Goal: Information Seeking & Learning: Check status

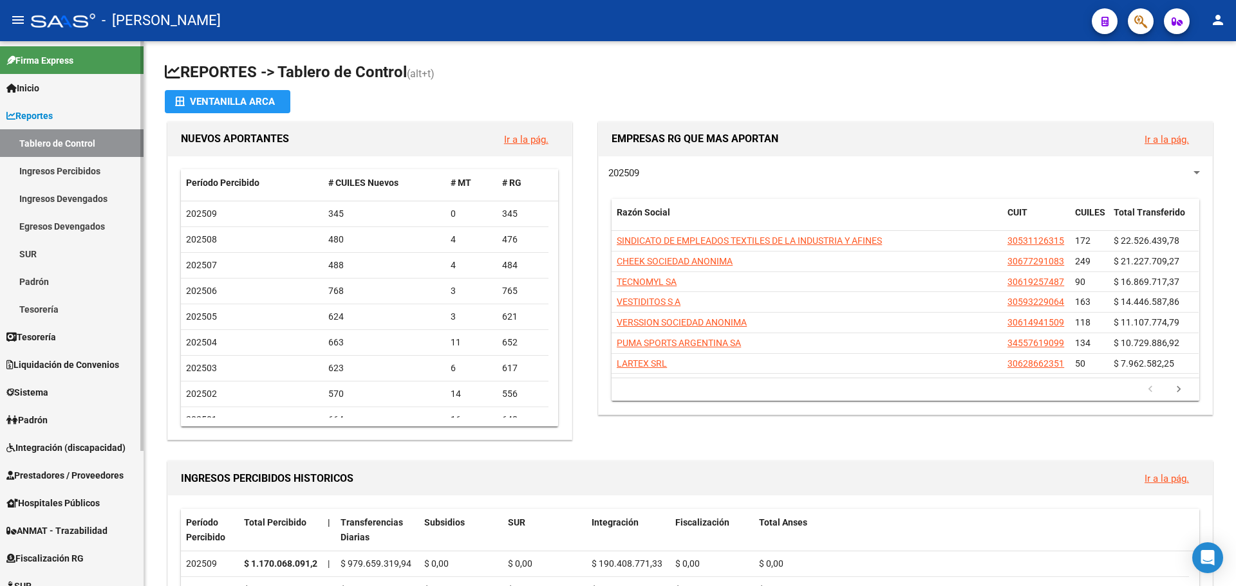
click at [109, 142] on link "Tablero de Control" at bounding box center [72, 143] width 144 height 28
click at [115, 145] on link "Tablero de Control" at bounding box center [72, 143] width 144 height 28
click at [125, 123] on link "Reportes" at bounding box center [72, 116] width 144 height 28
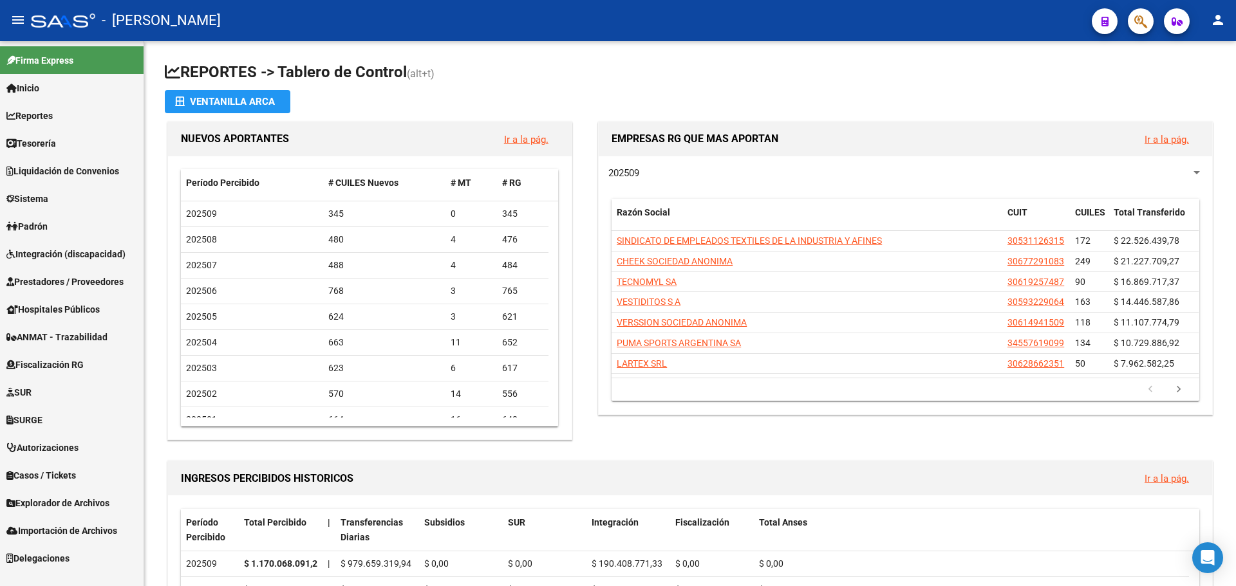
click at [91, 204] on link "Sistema" at bounding box center [72, 199] width 144 height 28
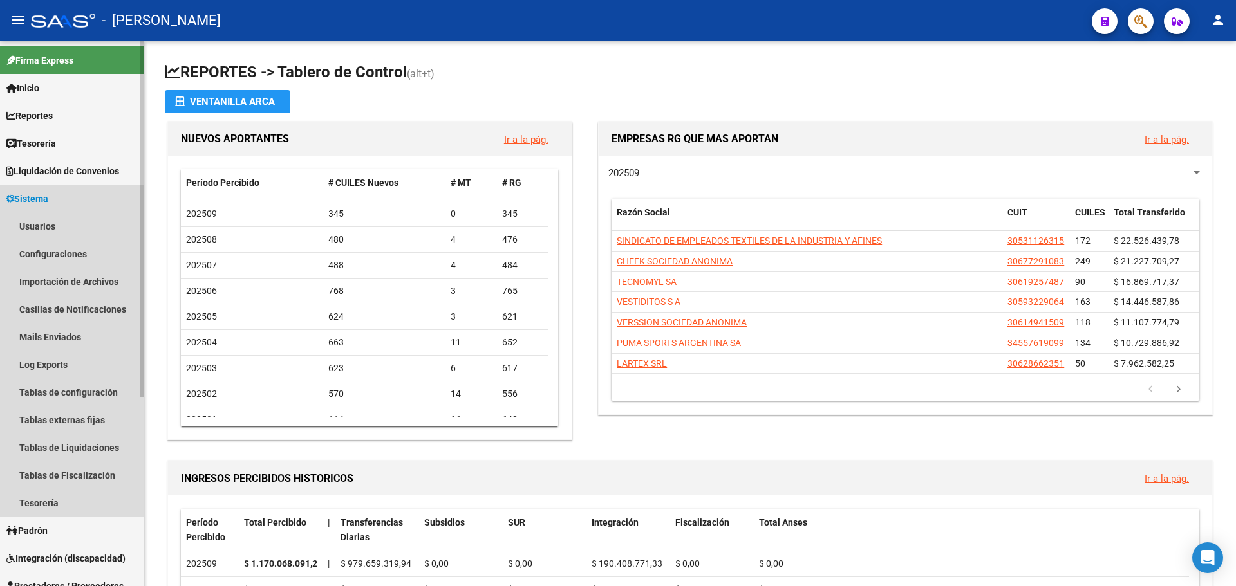
click at [91, 202] on link "Sistema" at bounding box center [72, 199] width 144 height 28
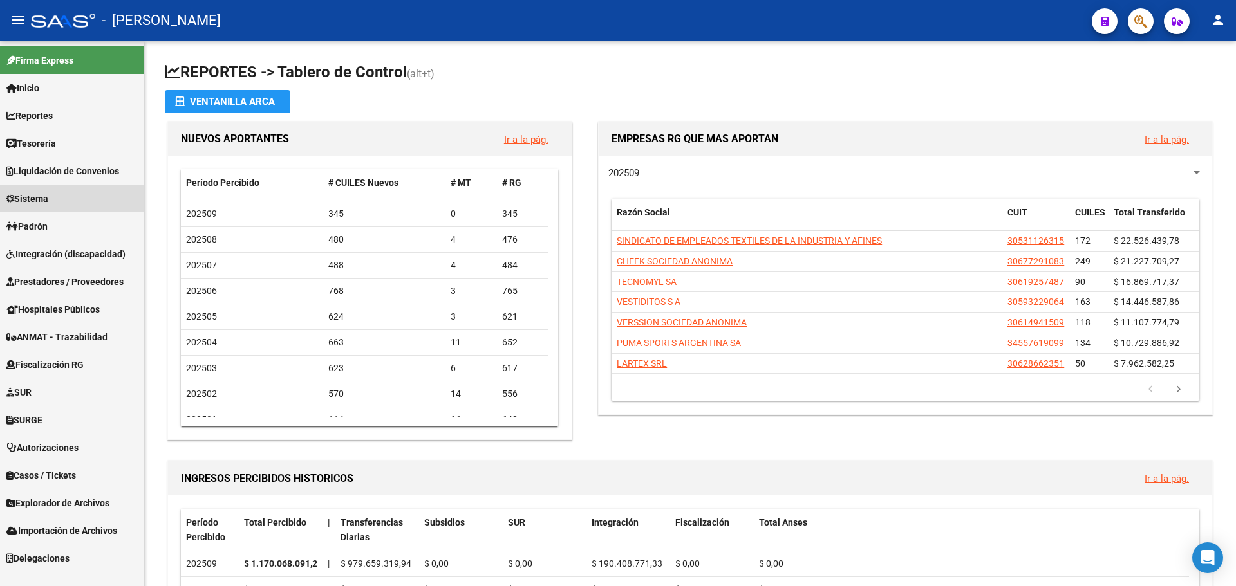
click at [91, 202] on link "Sistema" at bounding box center [72, 199] width 144 height 28
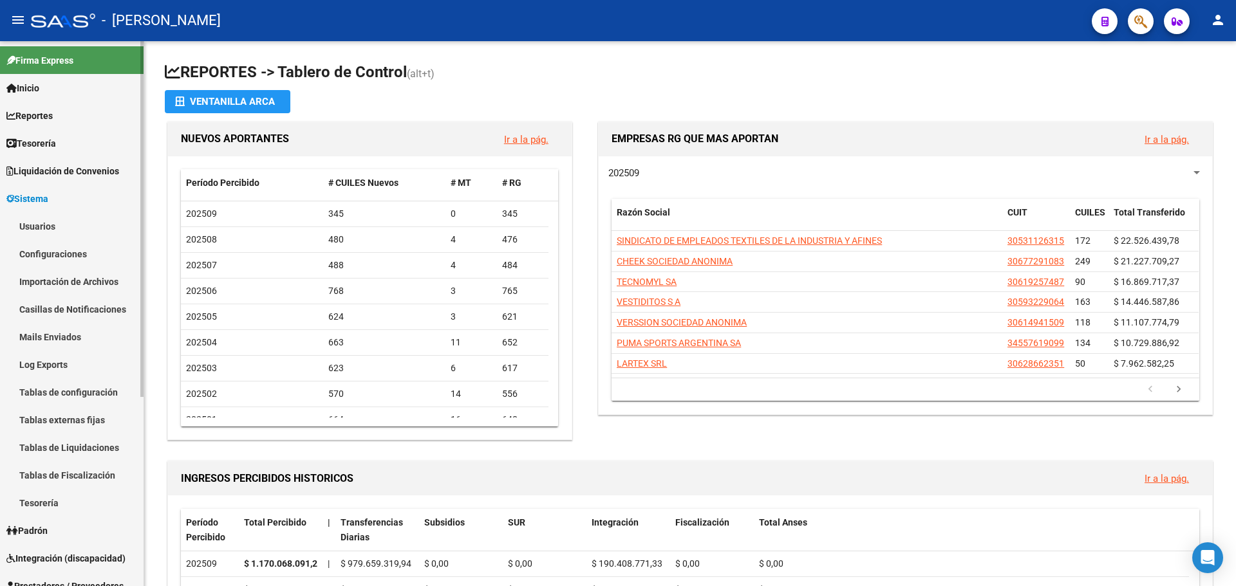
click at [89, 203] on link "Sistema" at bounding box center [72, 199] width 144 height 28
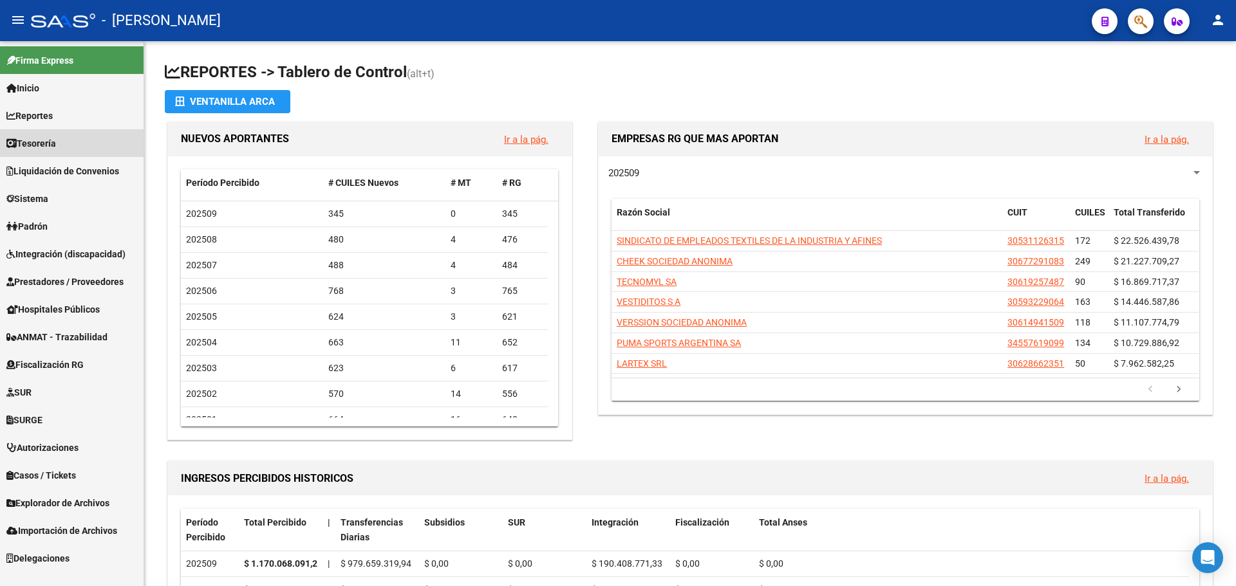
click at [93, 143] on link "Tesorería" at bounding box center [72, 143] width 144 height 28
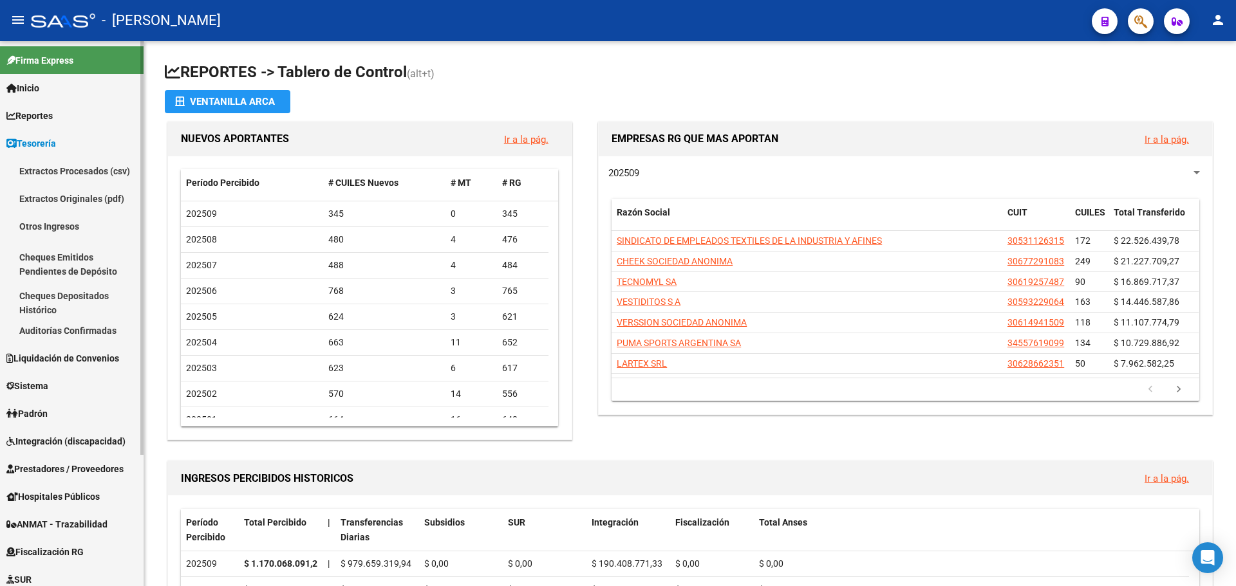
click at [93, 143] on link "Tesorería" at bounding box center [72, 143] width 144 height 28
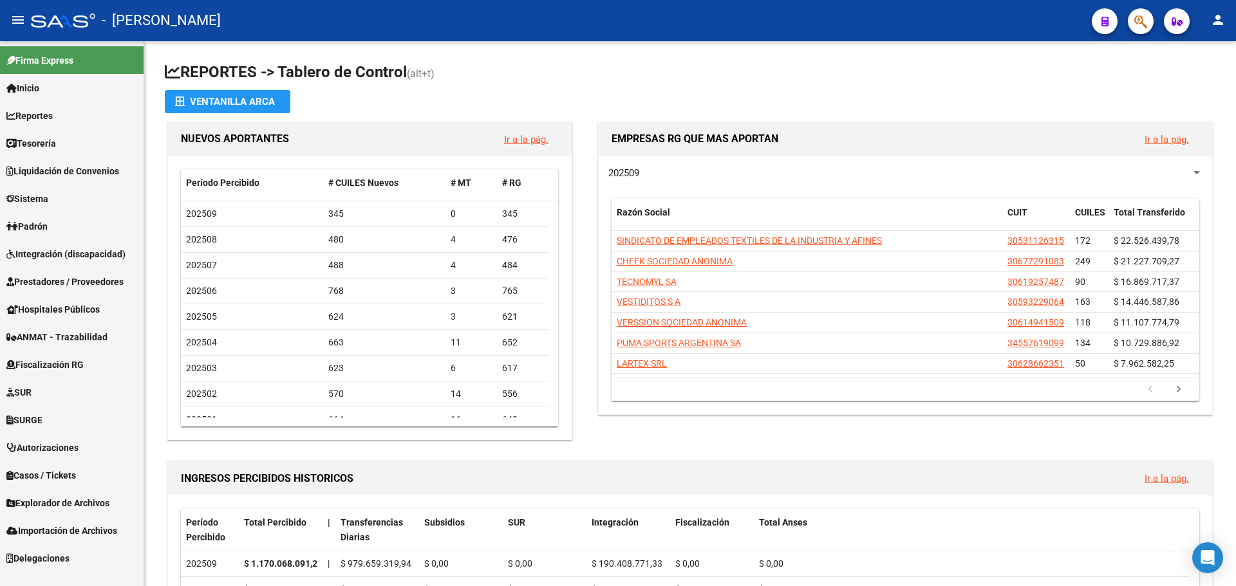
click at [129, 167] on link "Liquidación de Convenios" at bounding box center [72, 171] width 144 height 28
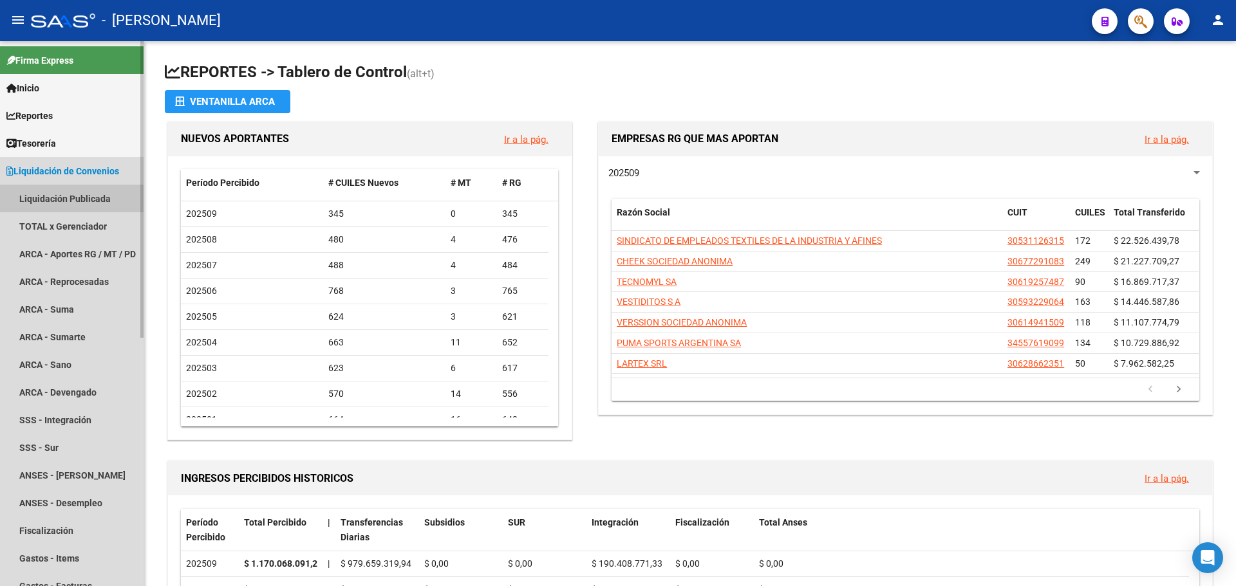
click at [116, 197] on link "Liquidación Publicada" at bounding box center [72, 199] width 144 height 28
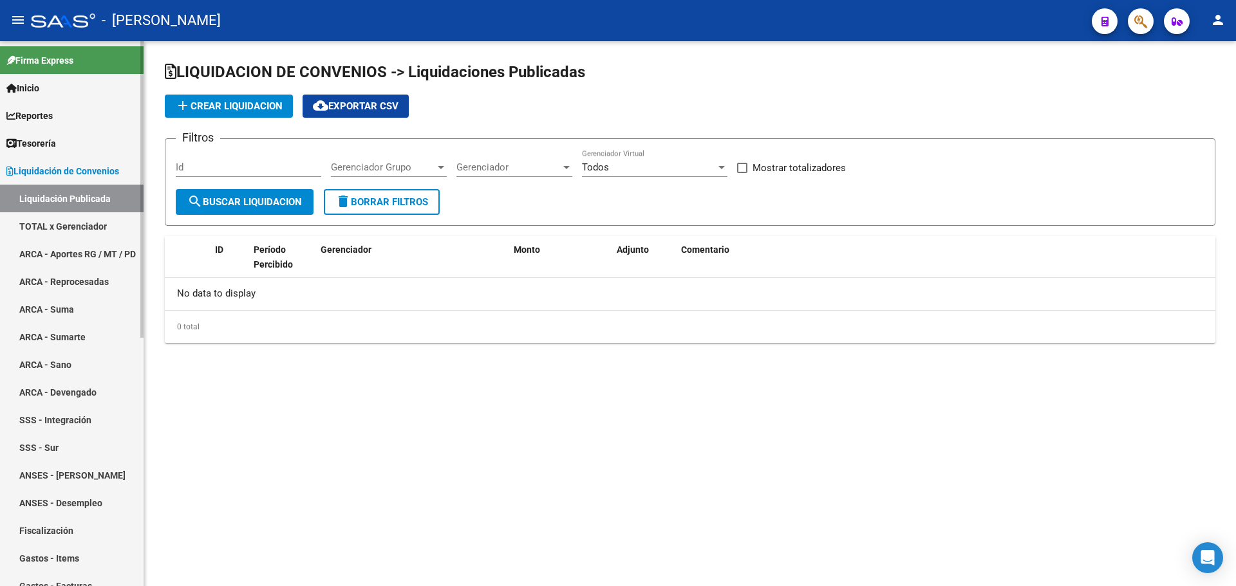
checkbox input "true"
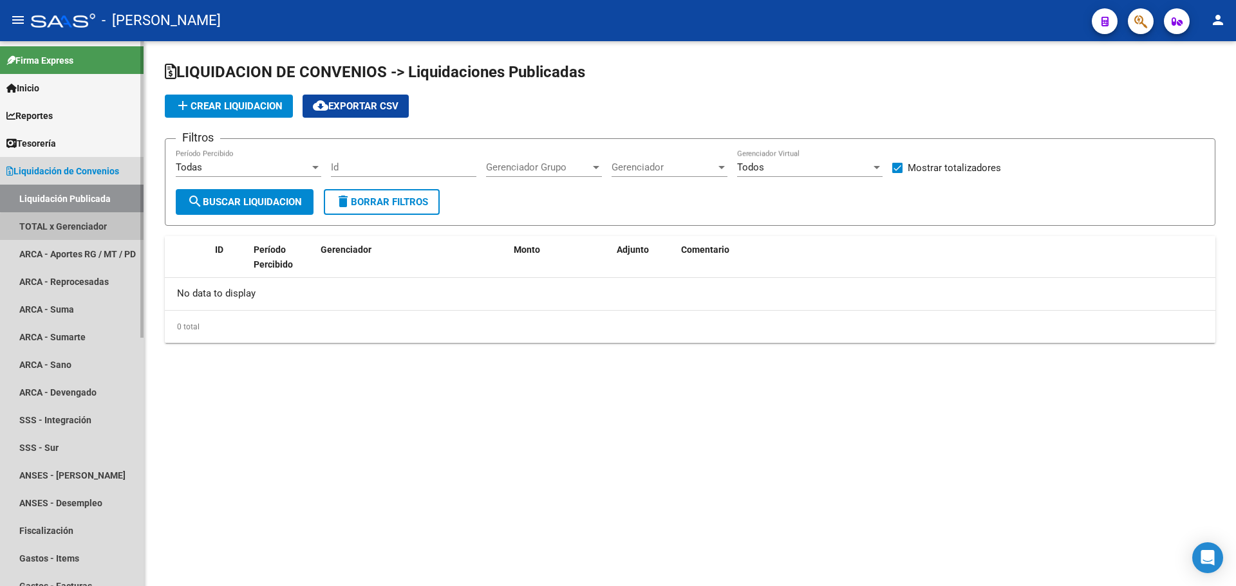
click at [103, 229] on link "TOTAL x Gerenciador" at bounding box center [72, 226] width 144 height 28
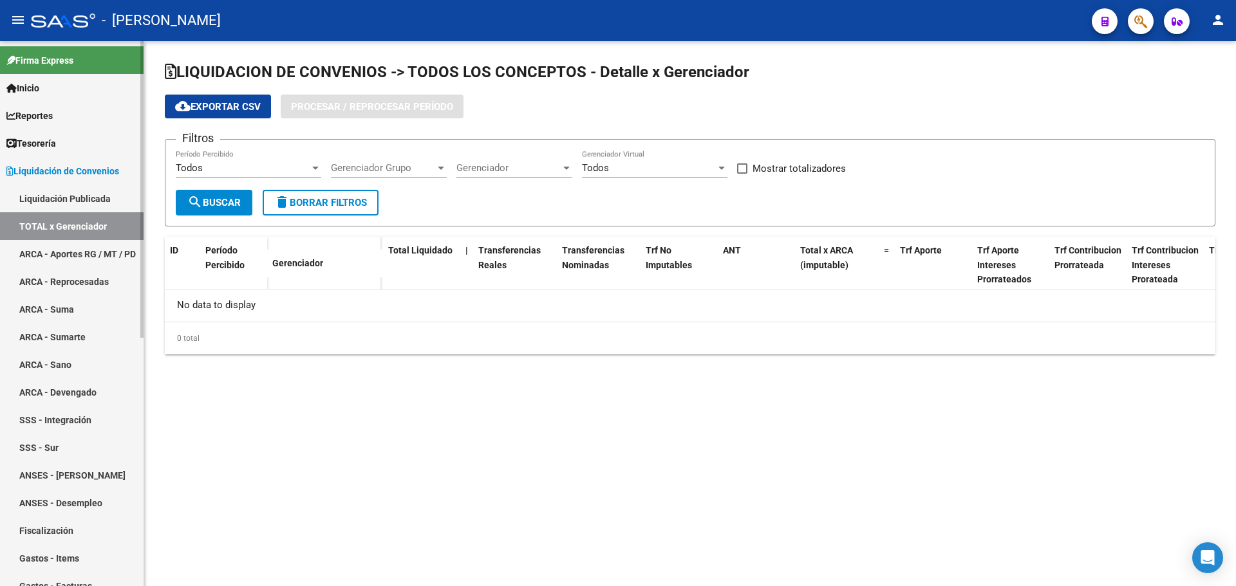
checkbox input "true"
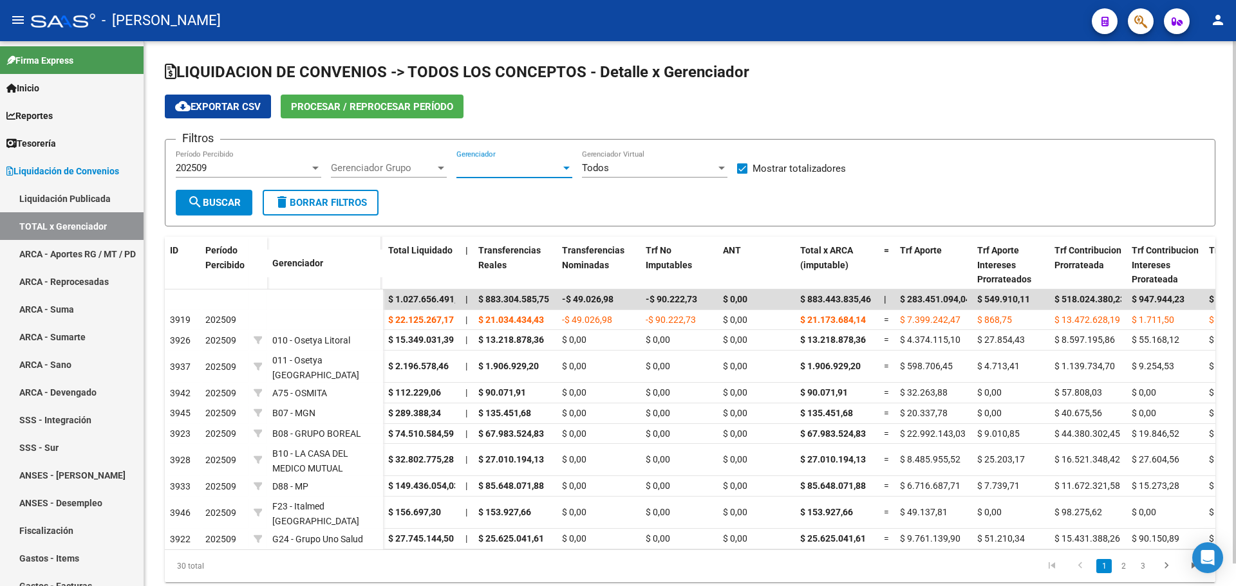
click at [564, 169] on div at bounding box center [566, 168] width 6 height 3
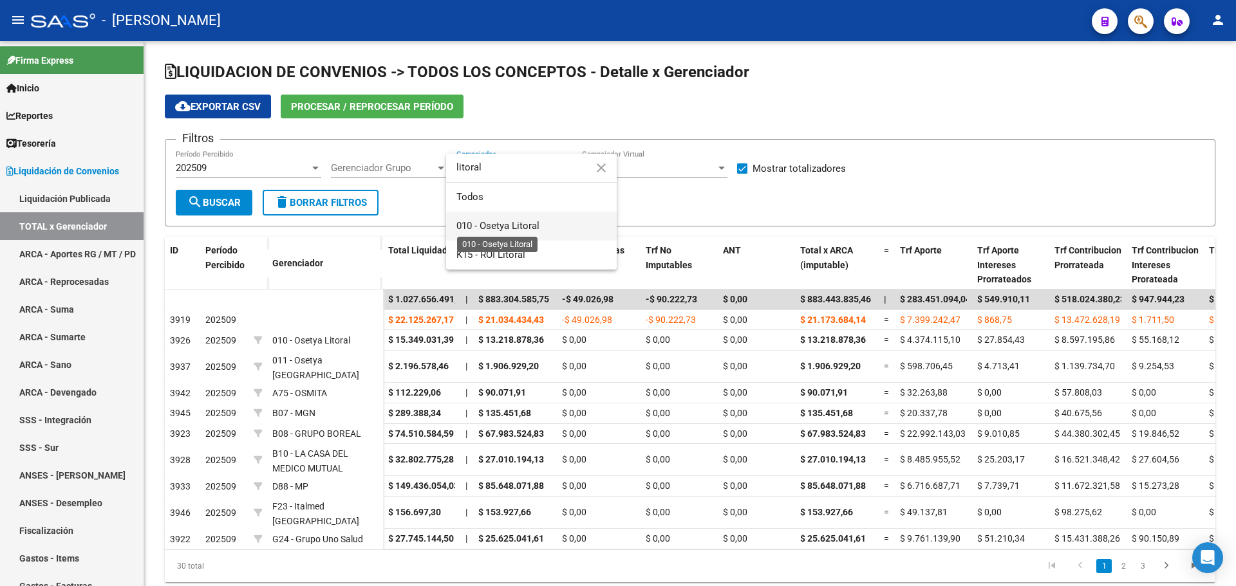
type input "litoral"
click at [507, 223] on span "010 - Osetya Litoral" at bounding box center [497, 226] width 83 height 12
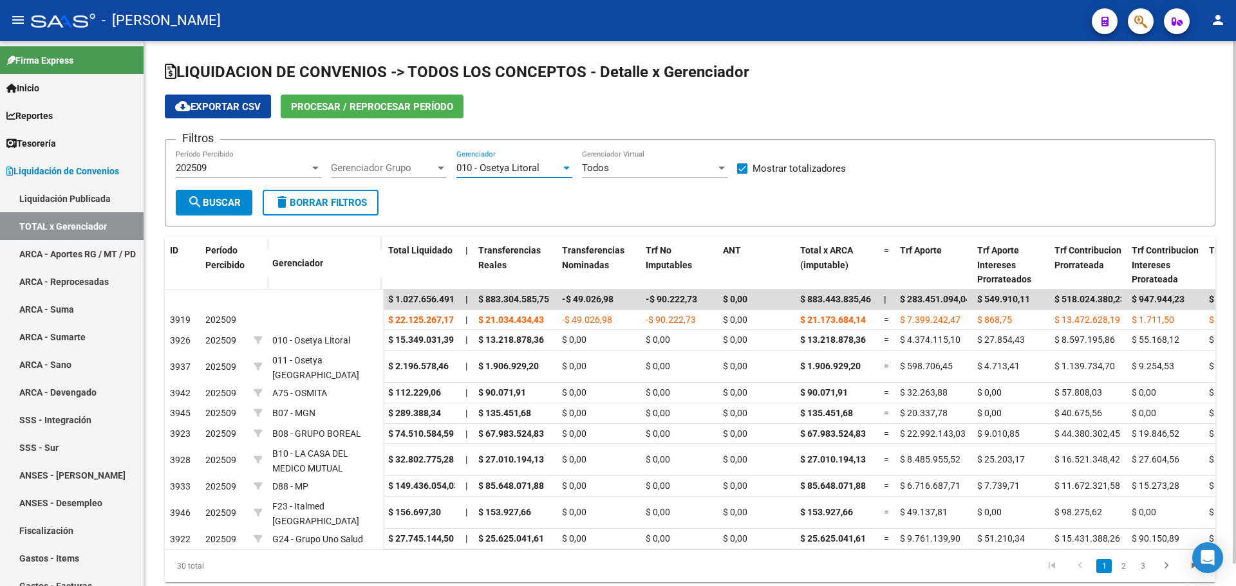
click at [223, 200] on span "search Buscar" at bounding box center [213, 203] width 53 height 12
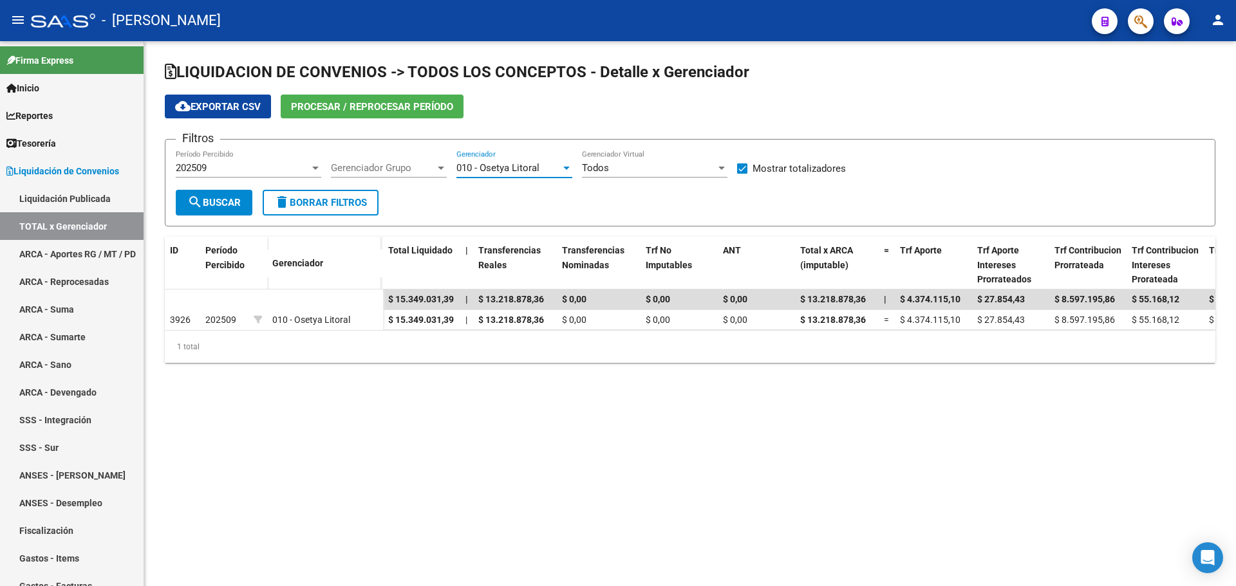
click at [564, 170] on div at bounding box center [567, 168] width 12 height 10
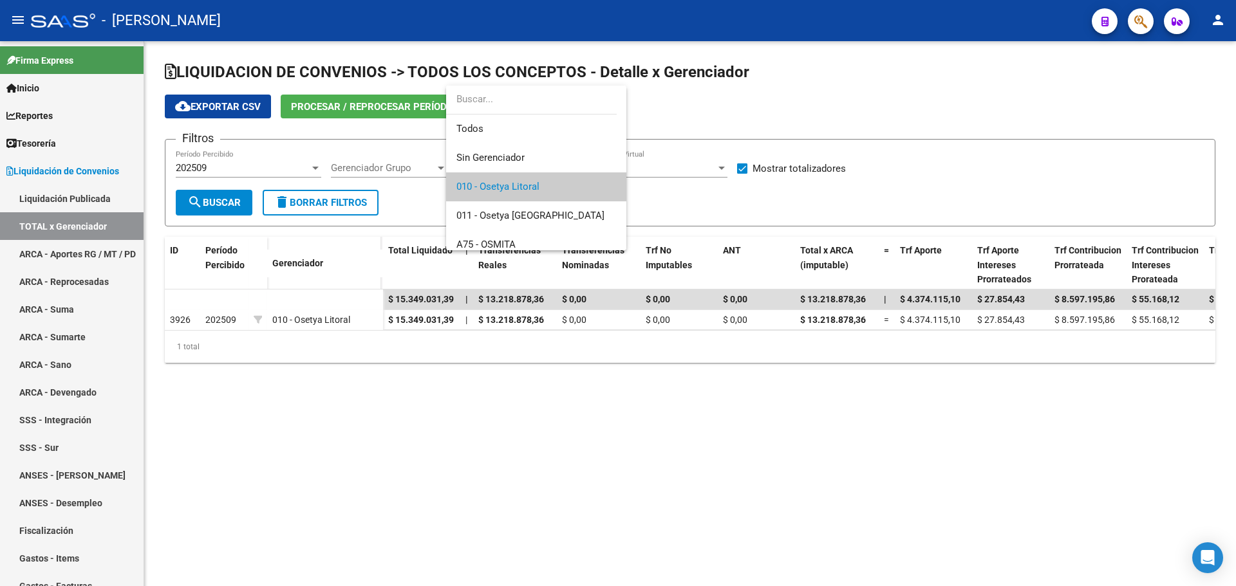
scroll to position [19, 0]
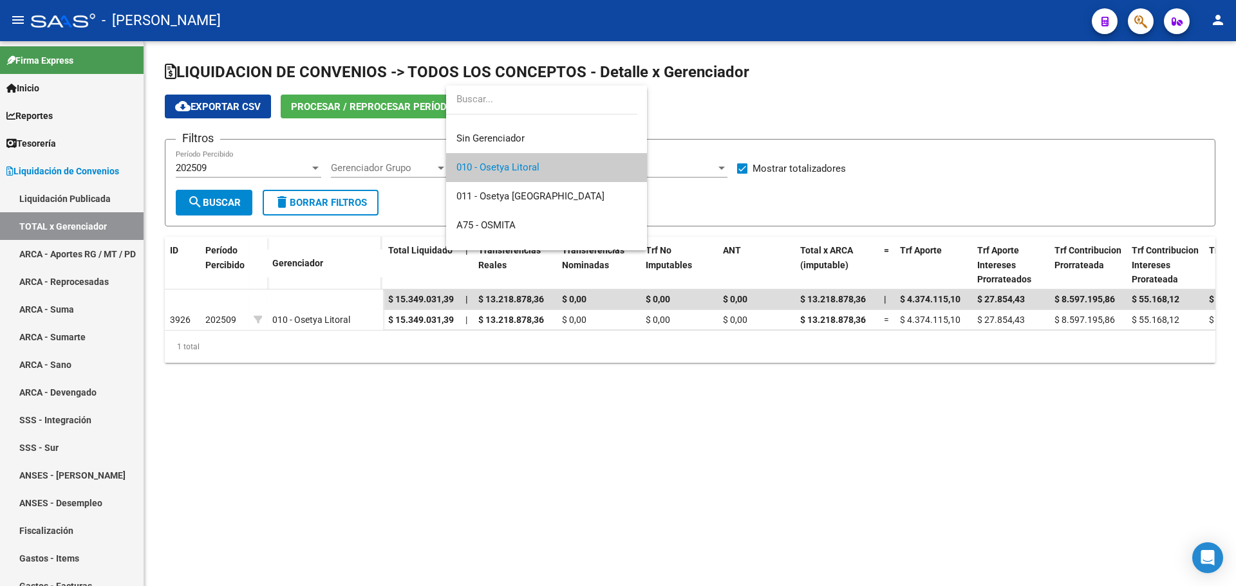
click at [474, 100] on input "dropdown search" at bounding box center [541, 99] width 191 height 29
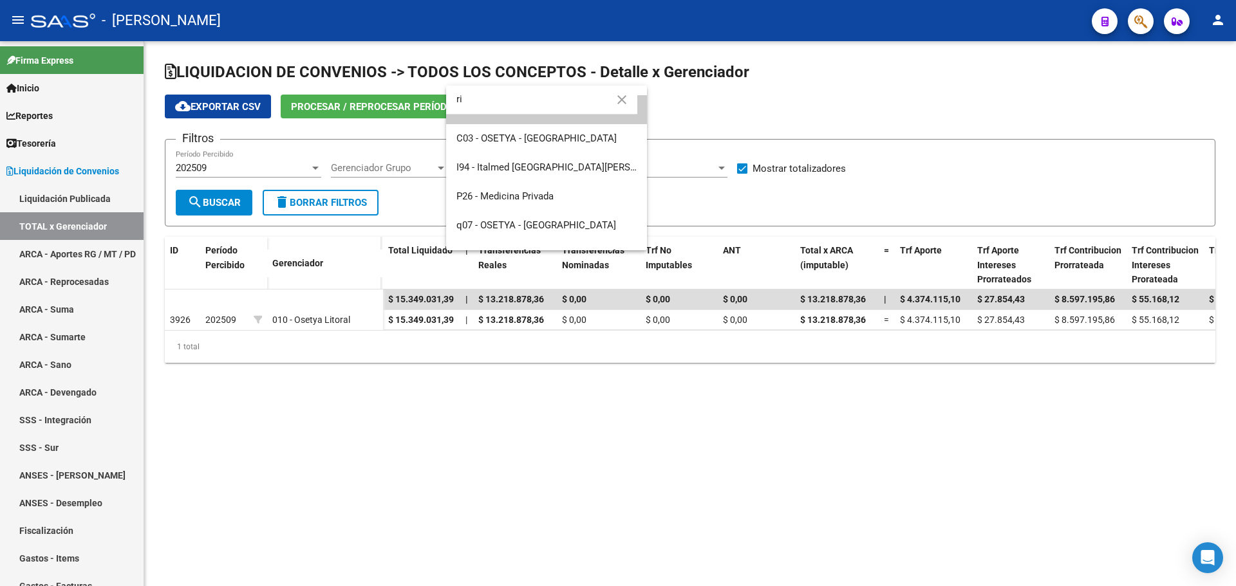
scroll to position [0, 0]
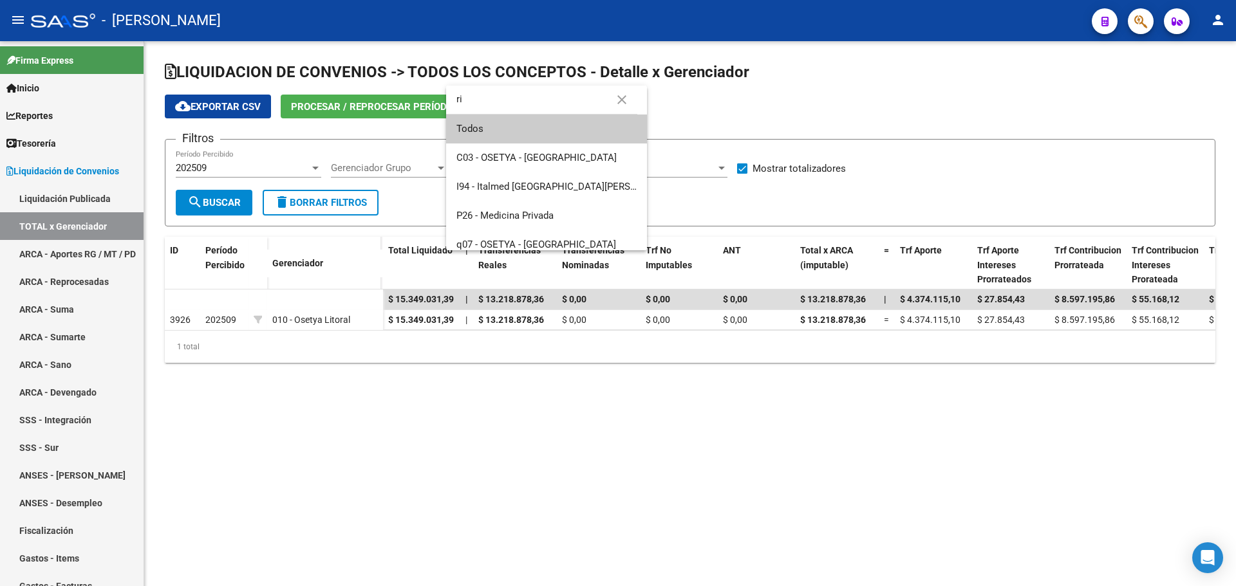
type input "r"
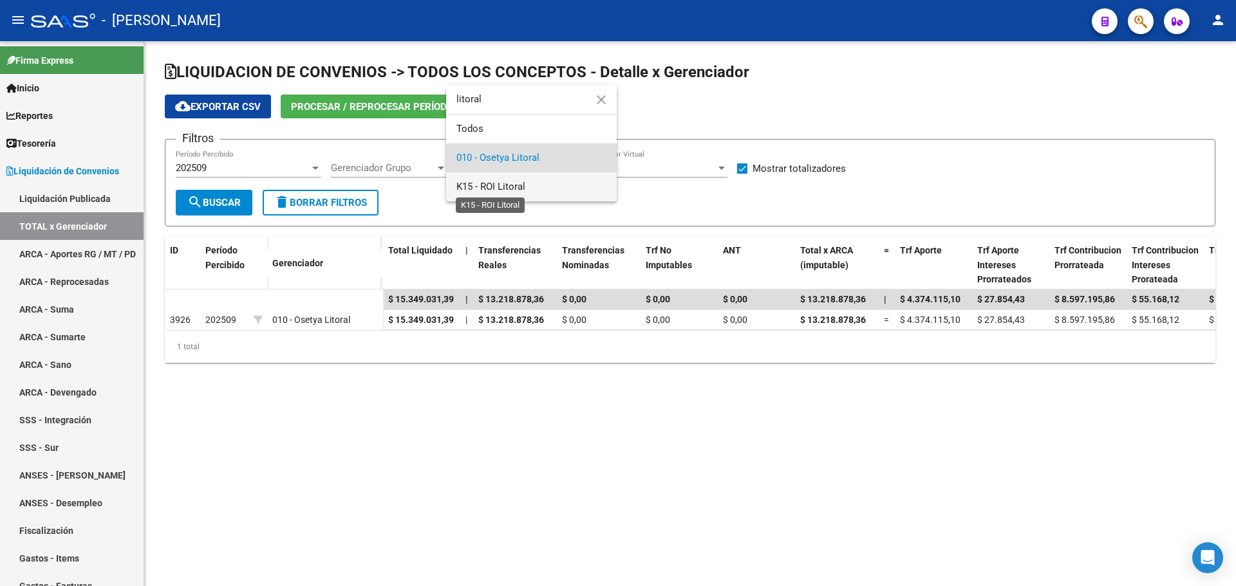
type input "litoral"
click at [515, 189] on span "K15 - ROI Litoral" at bounding box center [490, 187] width 69 height 12
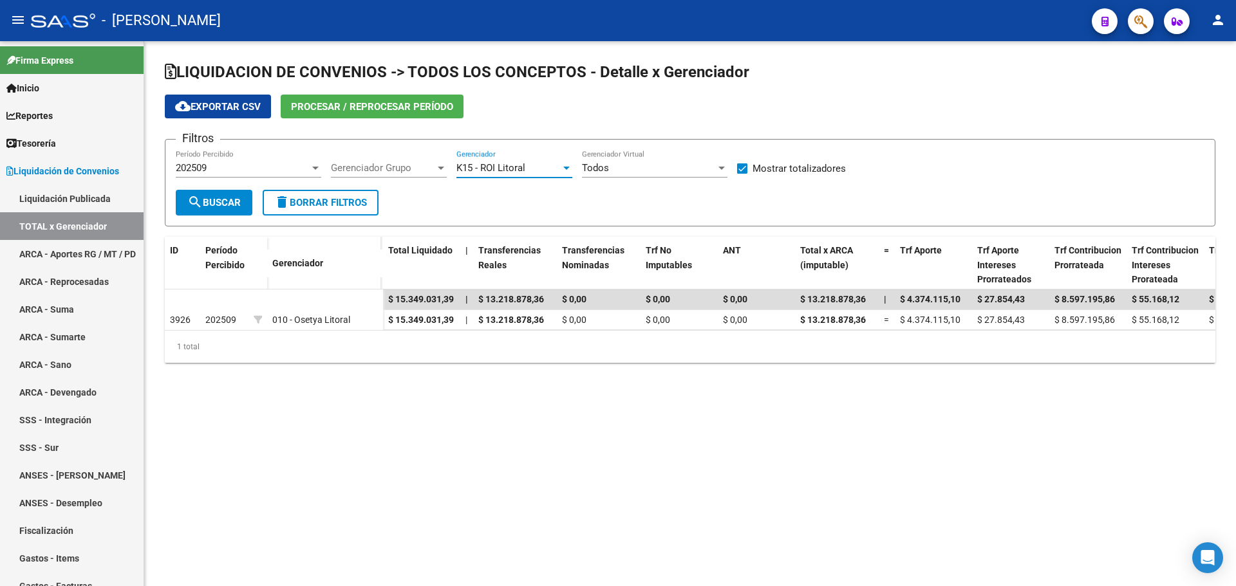
click at [223, 203] on span "search Buscar" at bounding box center [213, 203] width 53 height 12
click at [570, 169] on div at bounding box center [567, 168] width 12 height 10
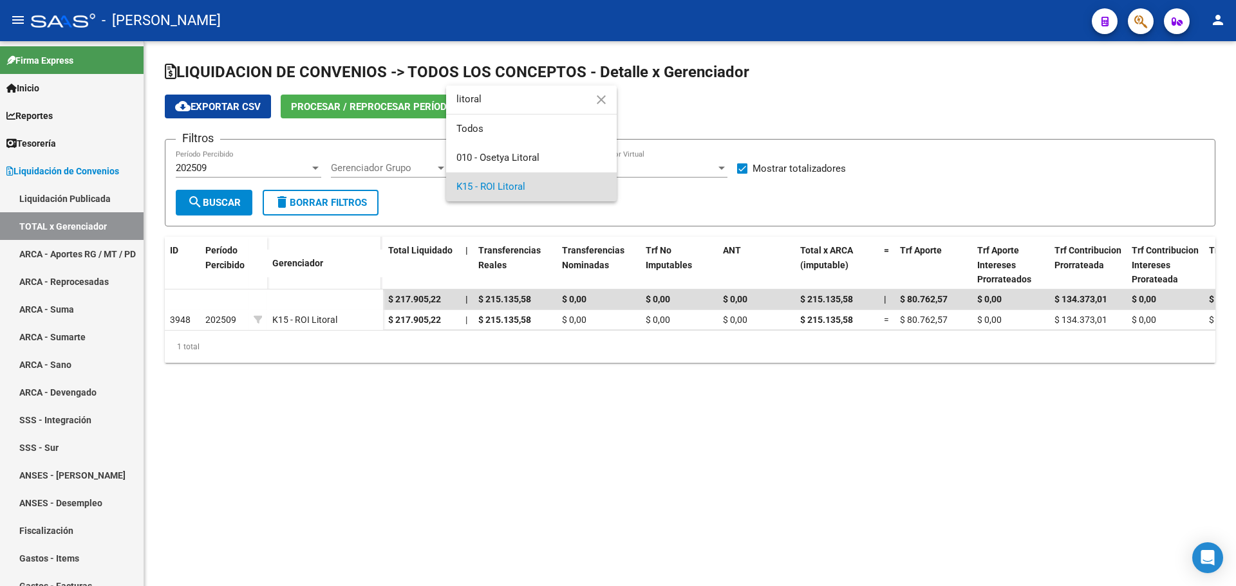
type input "litoral"
click at [562, 165] on div at bounding box center [567, 168] width 12 height 10
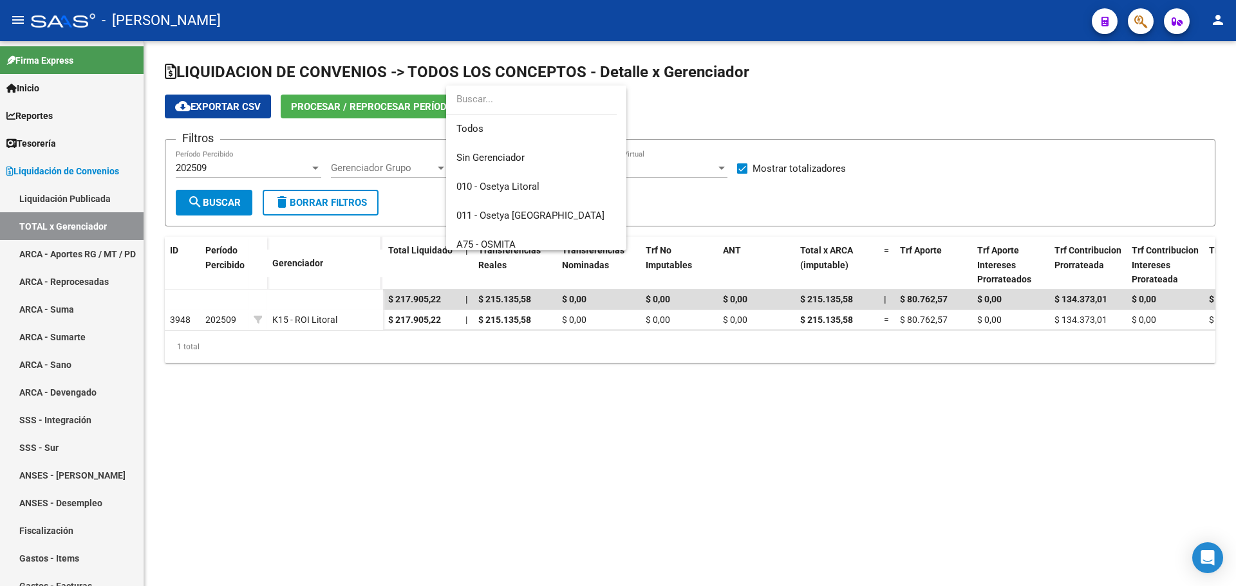
scroll to position [396, 0]
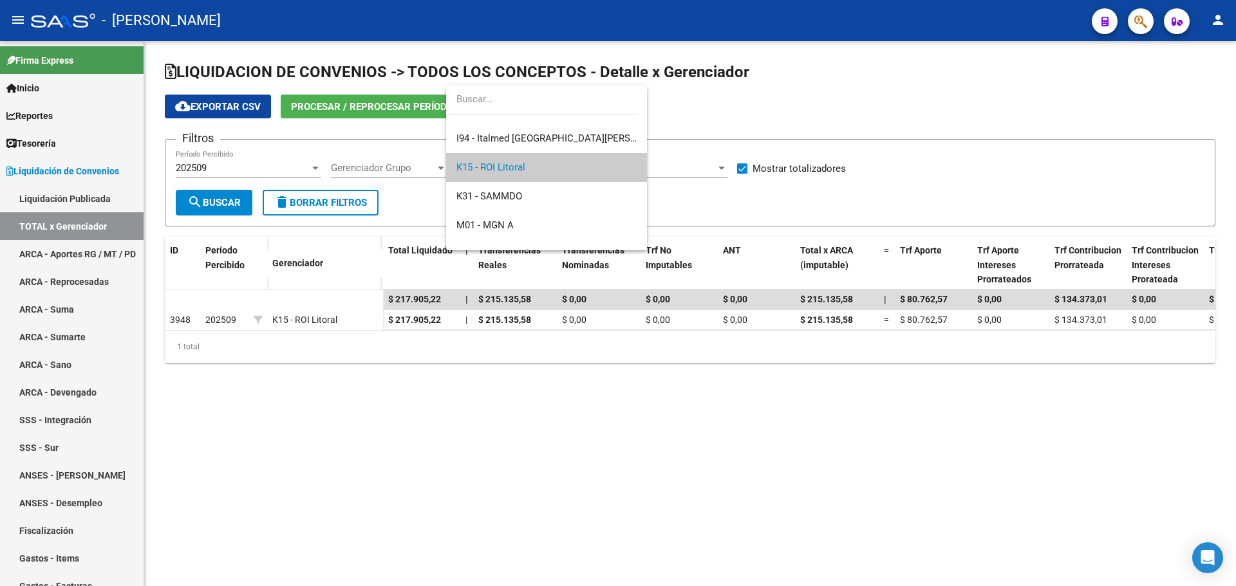
click at [519, 101] on input "dropdown search" at bounding box center [541, 99] width 191 height 29
type input "k"
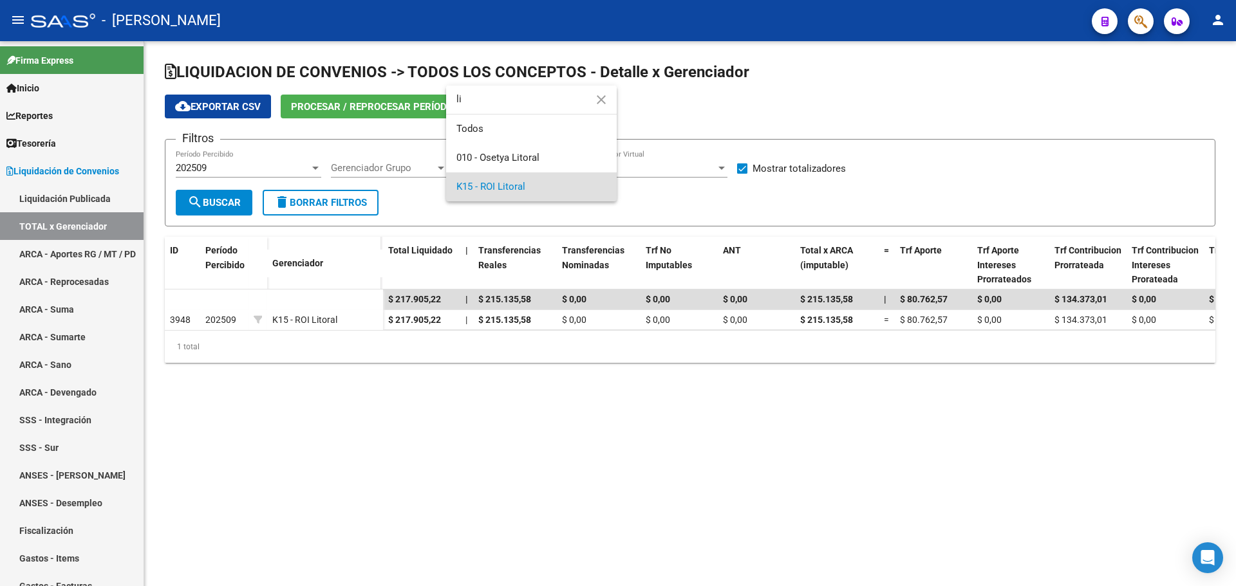
scroll to position [0, 0]
type input "litoral"
click at [521, 158] on span "010 - Osetya Litoral" at bounding box center [497, 158] width 83 height 12
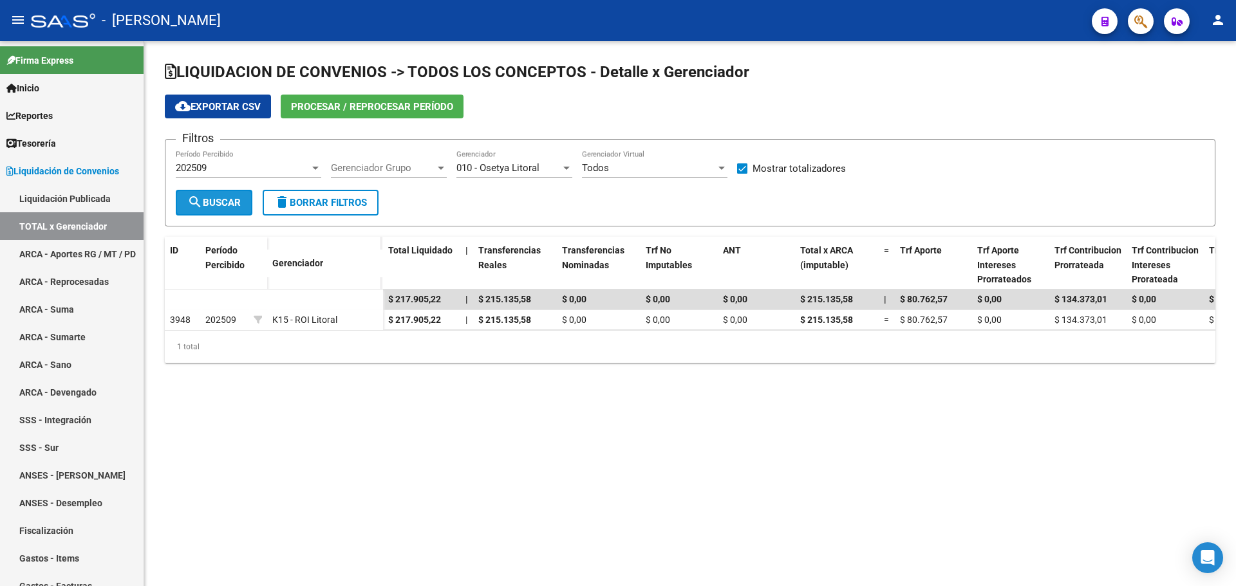
click at [221, 200] on span "search Buscar" at bounding box center [213, 203] width 53 height 12
click at [312, 170] on div at bounding box center [316, 168] width 12 height 10
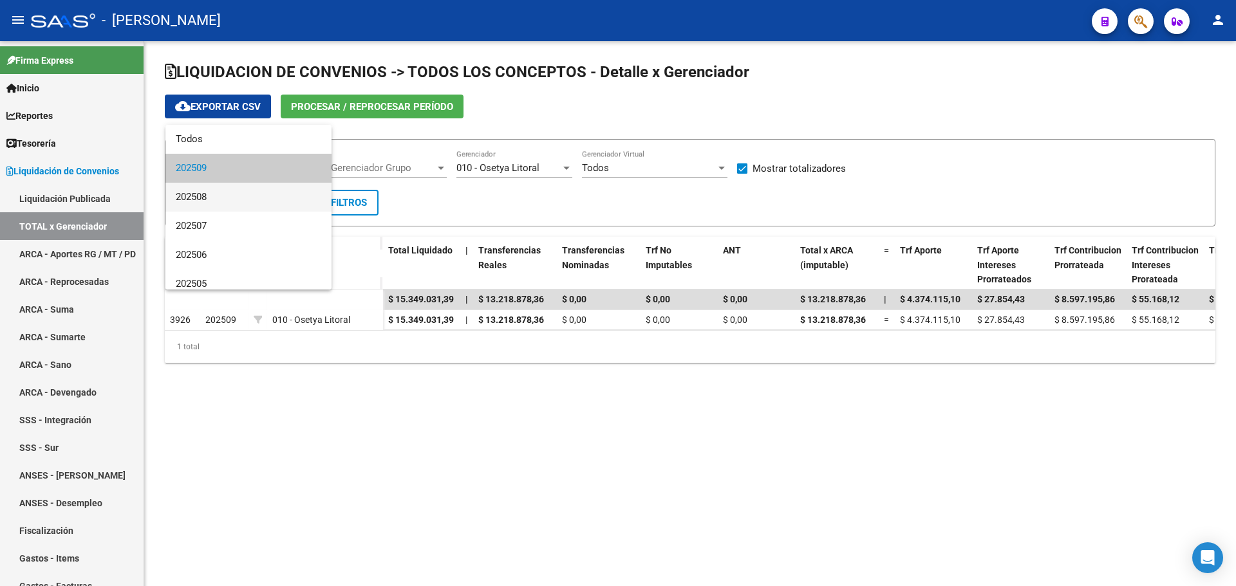
click at [251, 199] on span "202508" at bounding box center [248, 197] width 145 height 29
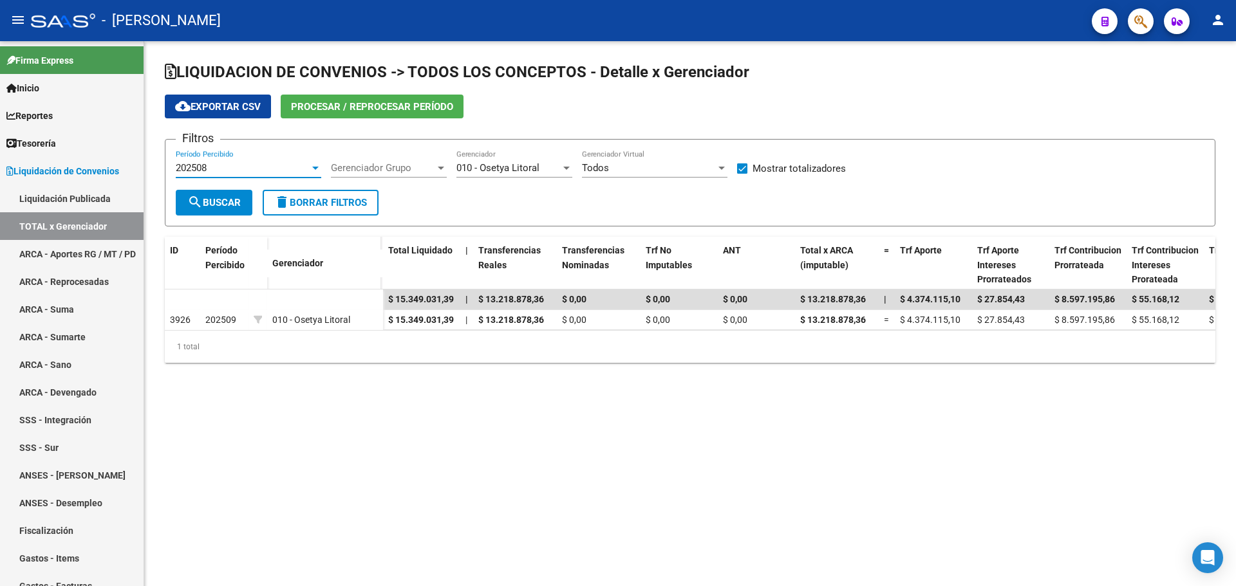
click at [228, 204] on span "search Buscar" at bounding box center [213, 203] width 53 height 12
click at [314, 165] on div at bounding box center [316, 168] width 12 height 10
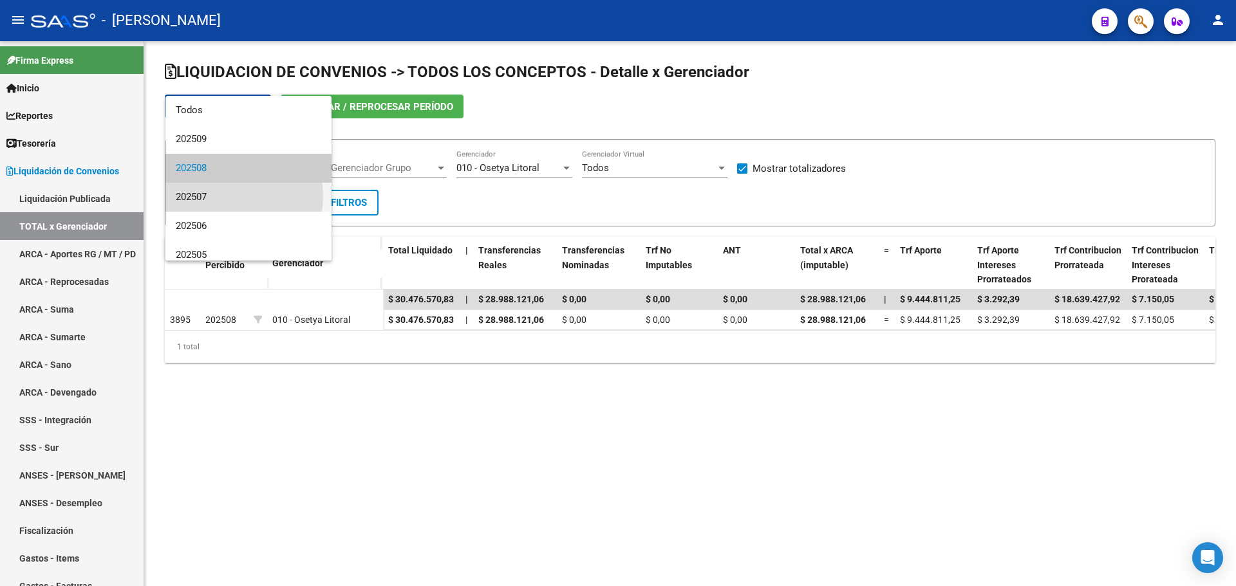
click at [232, 196] on span "202507" at bounding box center [248, 197] width 145 height 29
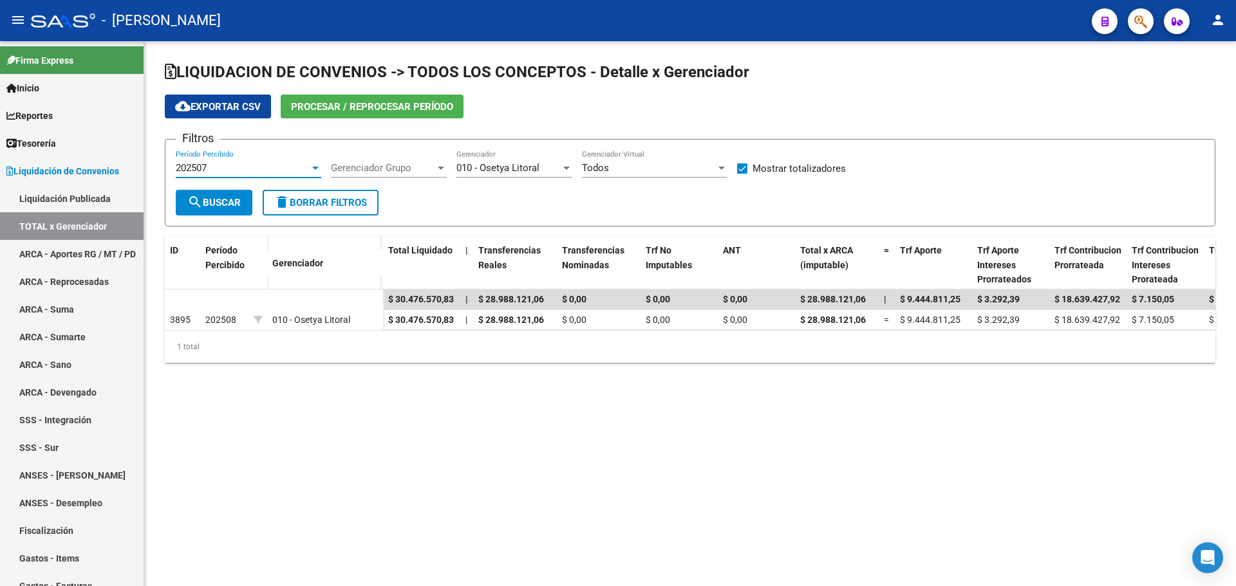
click at [204, 201] on span "search Buscar" at bounding box center [213, 203] width 53 height 12
click at [311, 167] on div at bounding box center [316, 168] width 12 height 10
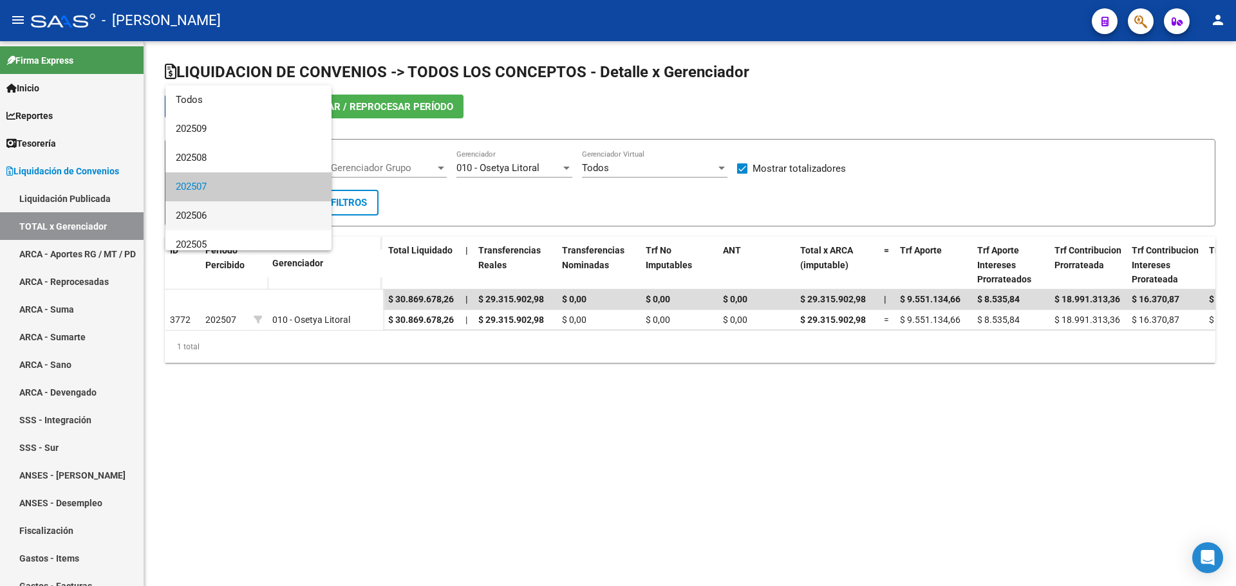
scroll to position [19, 0]
click at [216, 203] on span "202506" at bounding box center [248, 196] width 145 height 29
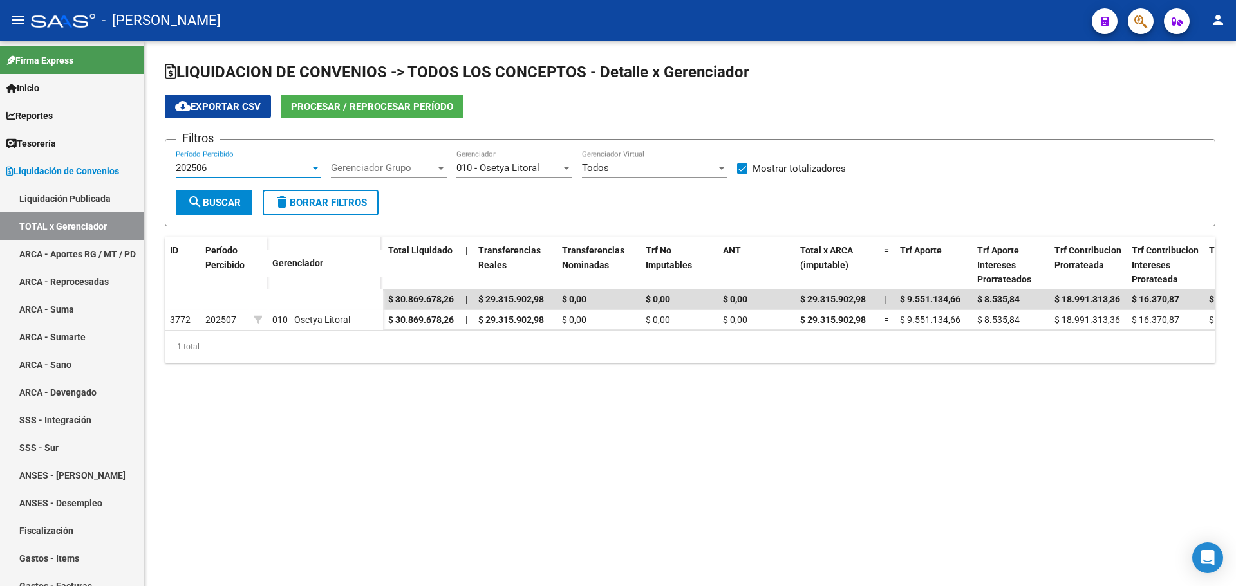
click at [212, 207] on span "search Buscar" at bounding box center [213, 203] width 53 height 12
click at [313, 169] on div at bounding box center [315, 168] width 6 height 3
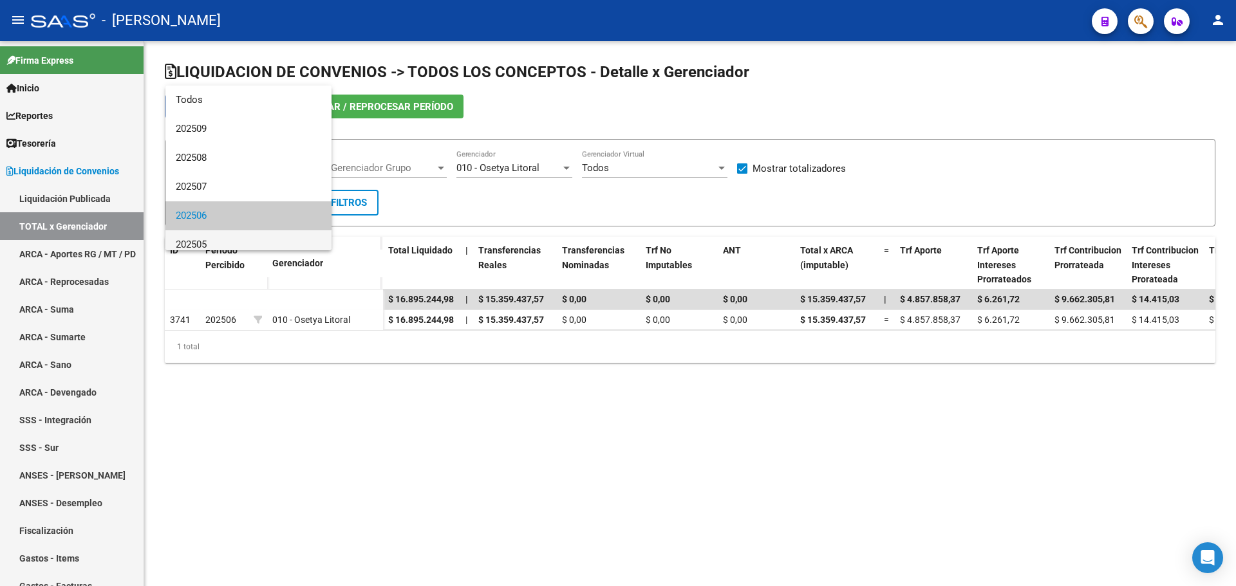
scroll to position [48, 0]
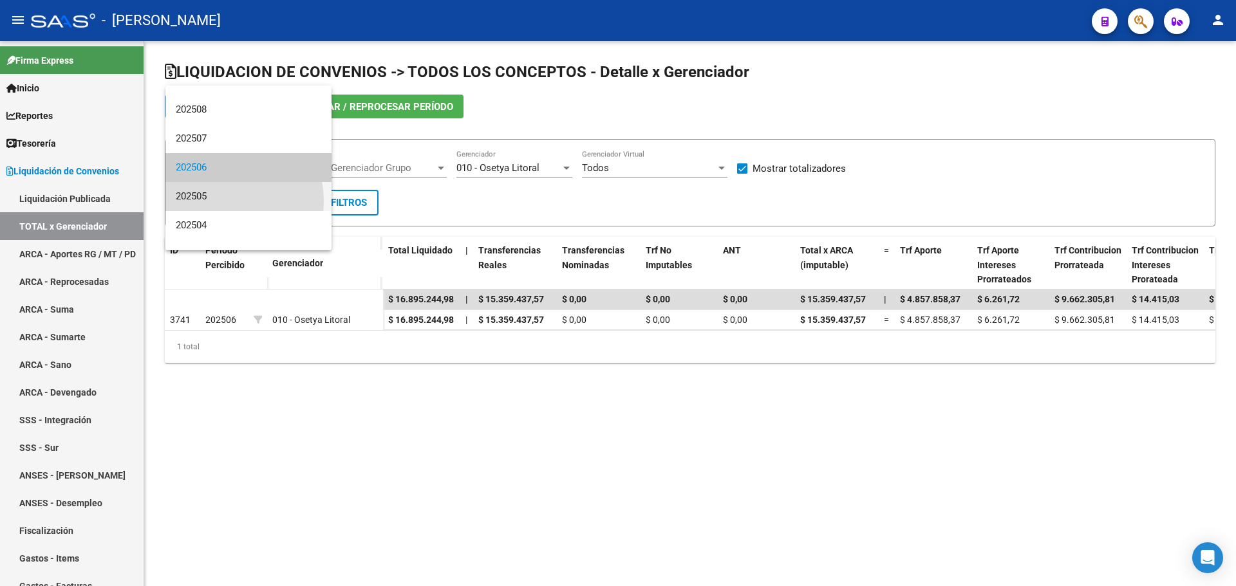
click at [215, 201] on span "202505" at bounding box center [248, 196] width 145 height 29
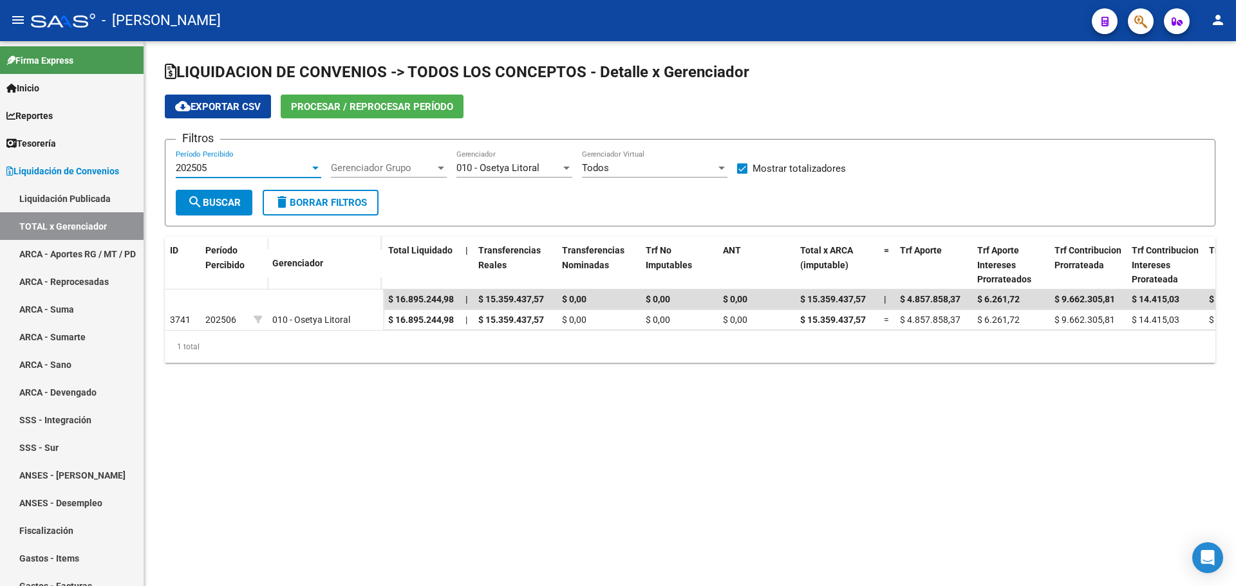
click at [215, 201] on span "search Buscar" at bounding box center [213, 203] width 53 height 12
click at [311, 169] on div at bounding box center [316, 168] width 12 height 10
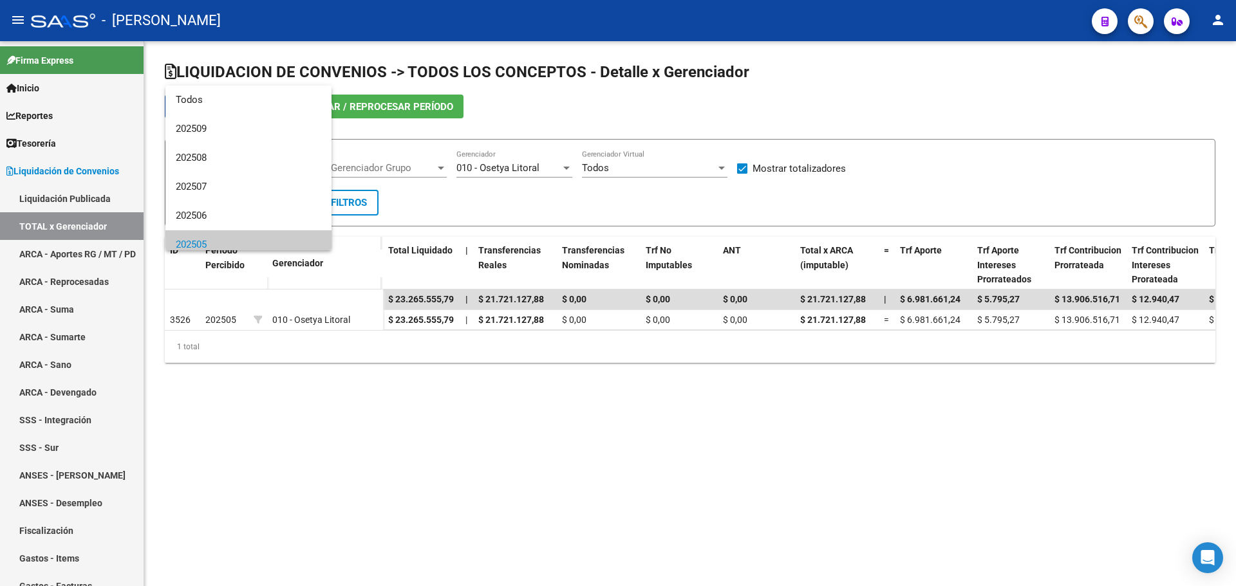
scroll to position [77, 0]
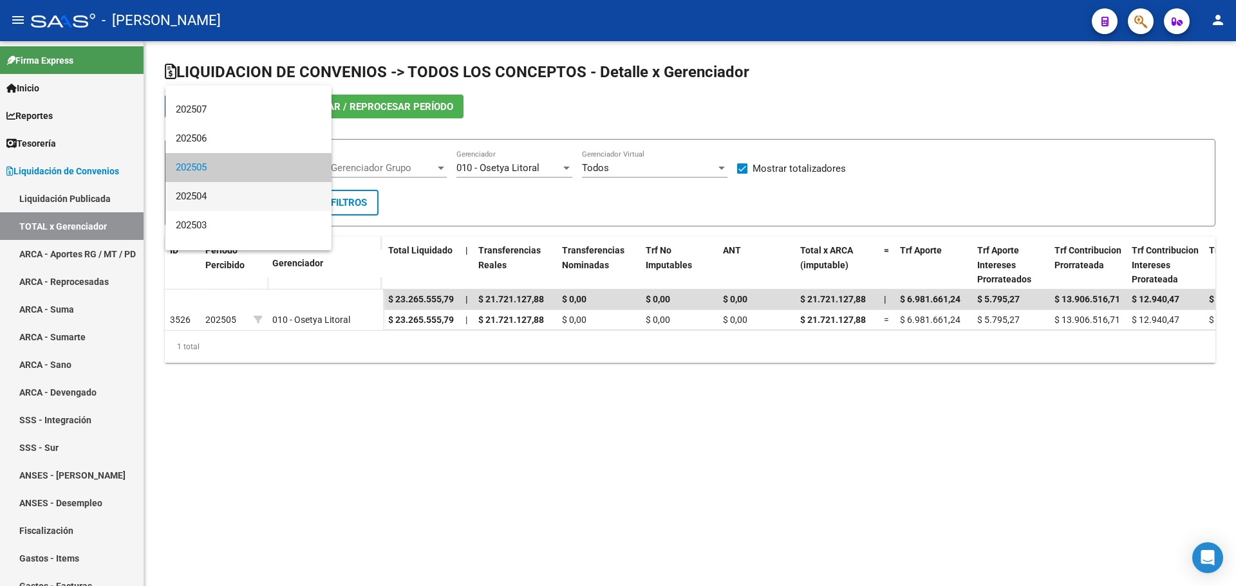
click at [225, 200] on span "202504" at bounding box center [248, 196] width 145 height 29
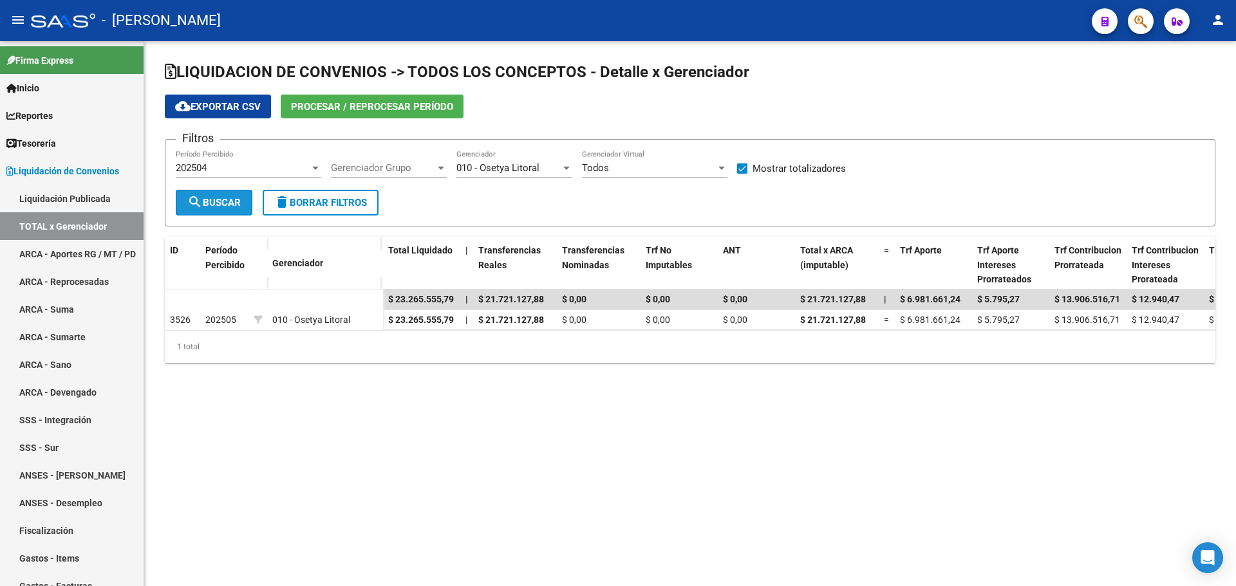
click at [225, 199] on span "search Buscar" at bounding box center [213, 203] width 53 height 12
click at [320, 168] on div at bounding box center [316, 168] width 12 height 10
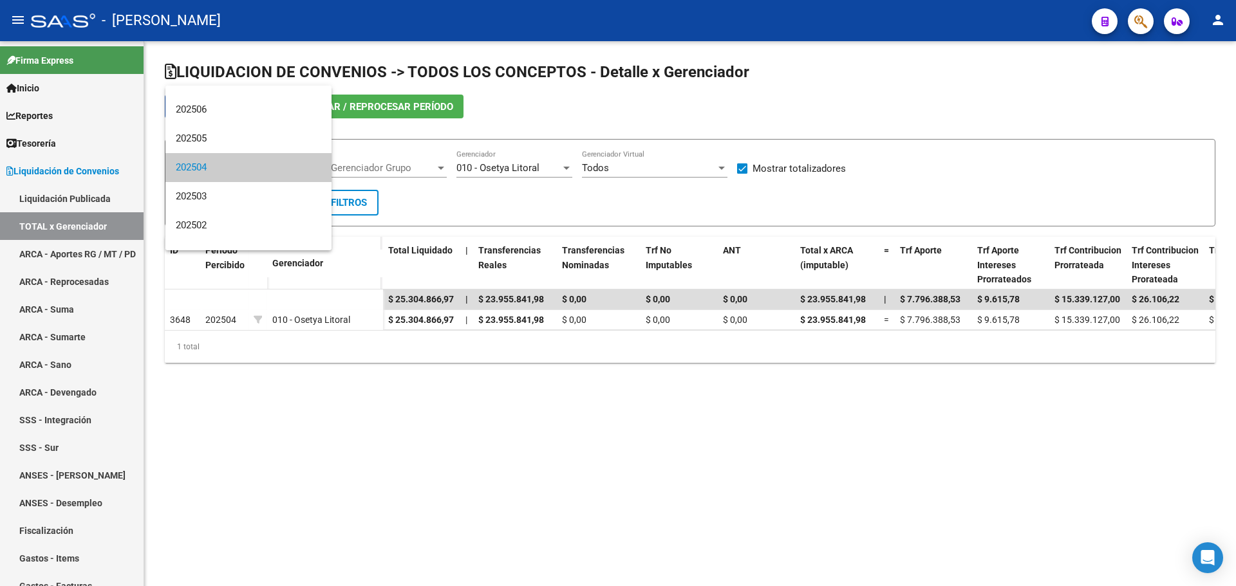
scroll to position [0, 0]
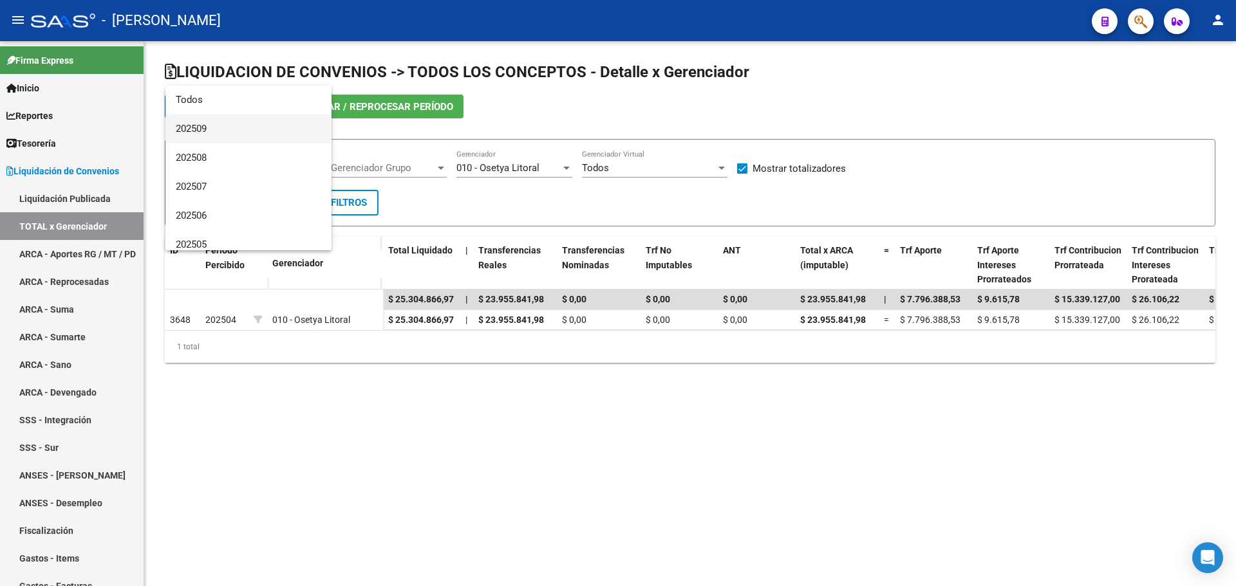
click at [198, 135] on span "202509" at bounding box center [248, 129] width 145 height 29
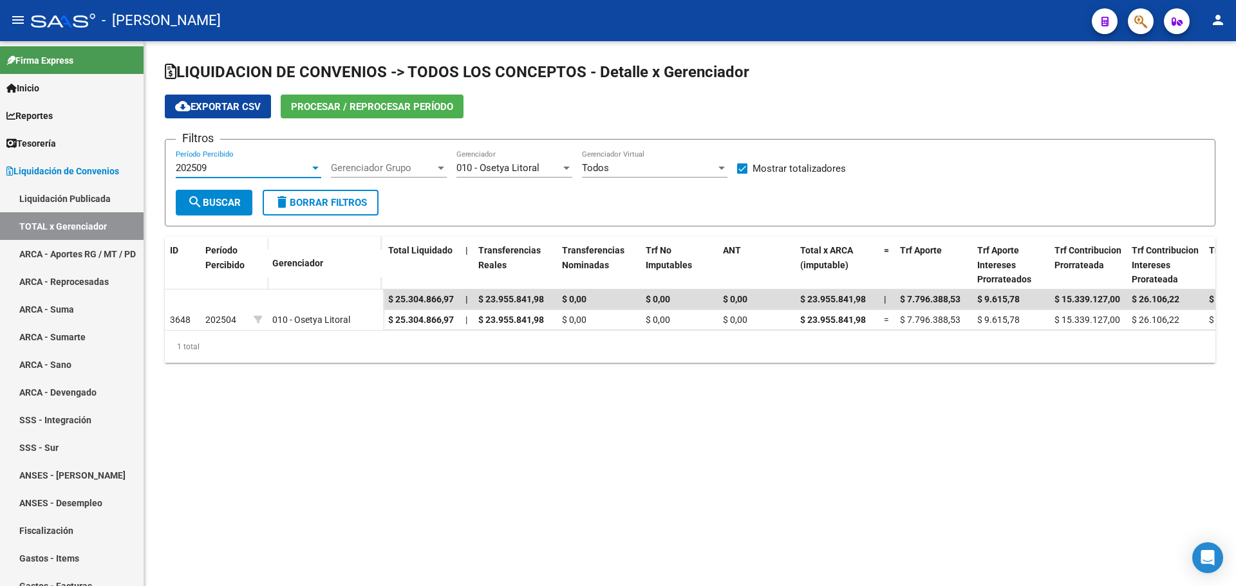
drag, startPoint x: 223, startPoint y: 198, endPoint x: 227, endPoint y: 184, distance: 14.5
click at [223, 198] on span "search Buscar" at bounding box center [213, 203] width 53 height 12
click at [84, 83] on link "Inicio" at bounding box center [72, 88] width 144 height 28
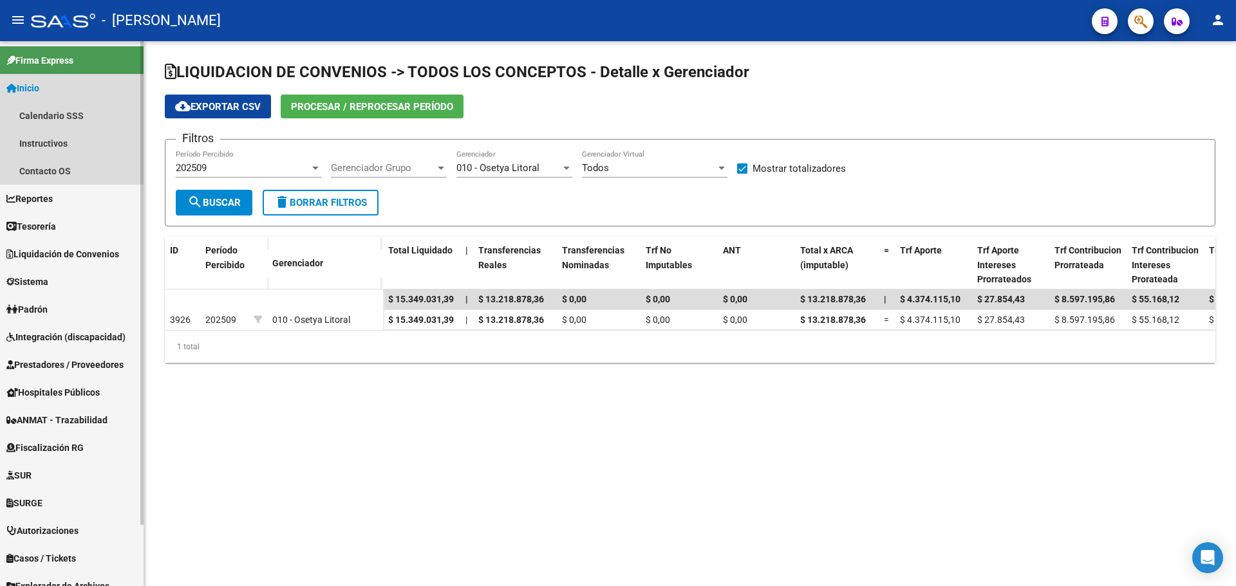
click at [84, 82] on link "Inicio" at bounding box center [72, 88] width 144 height 28
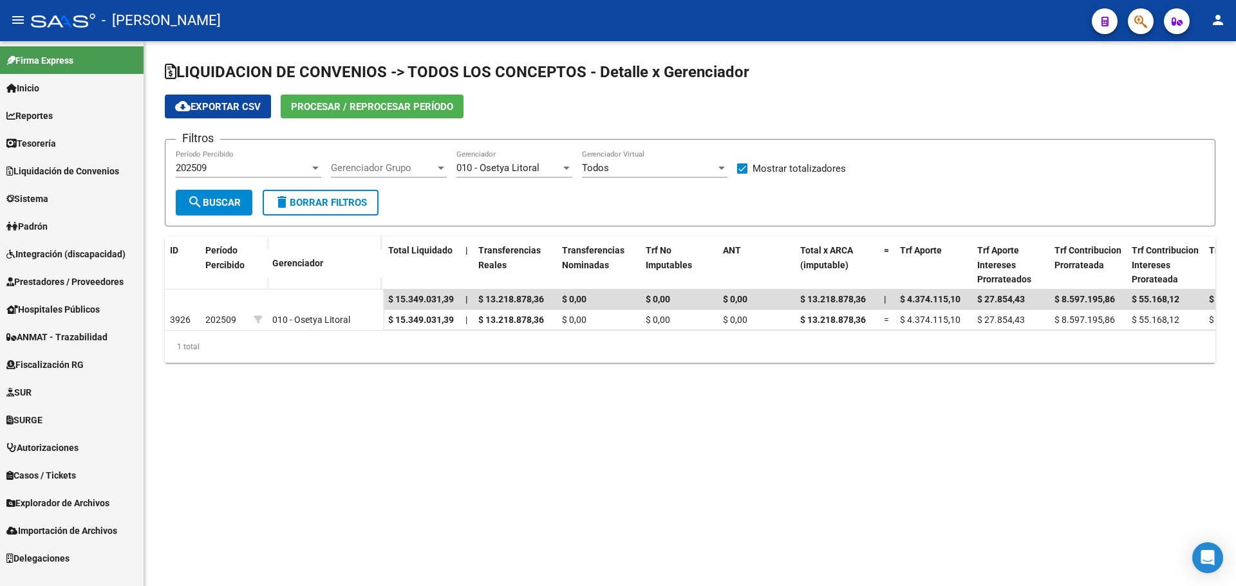
click at [87, 112] on link "Reportes" at bounding box center [72, 116] width 144 height 28
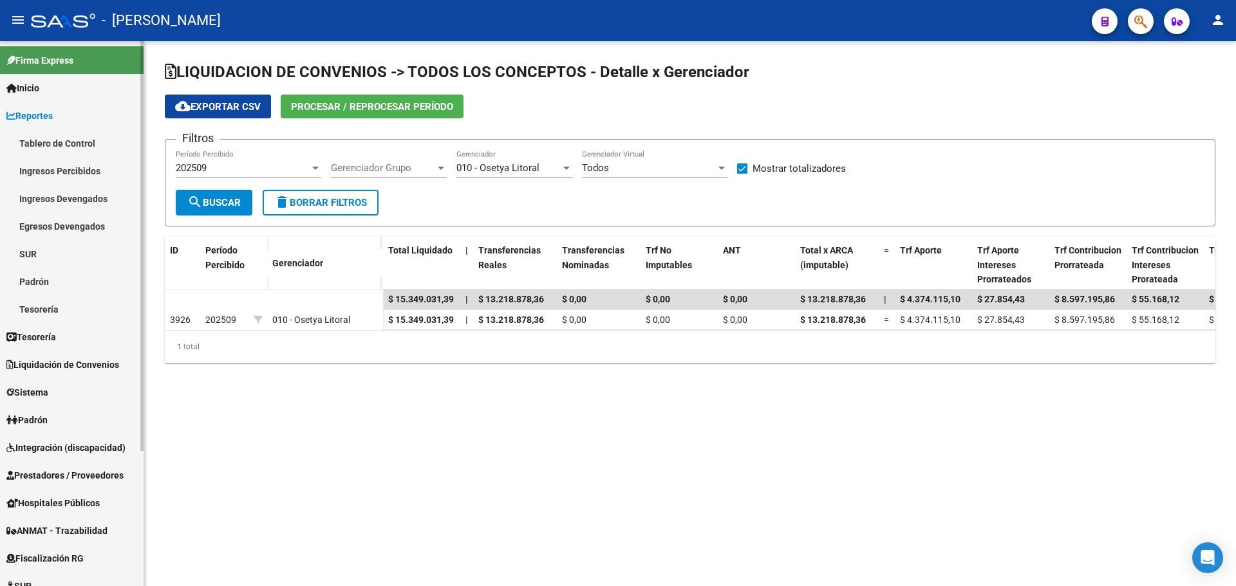
click at [93, 94] on link "Inicio" at bounding box center [72, 88] width 144 height 28
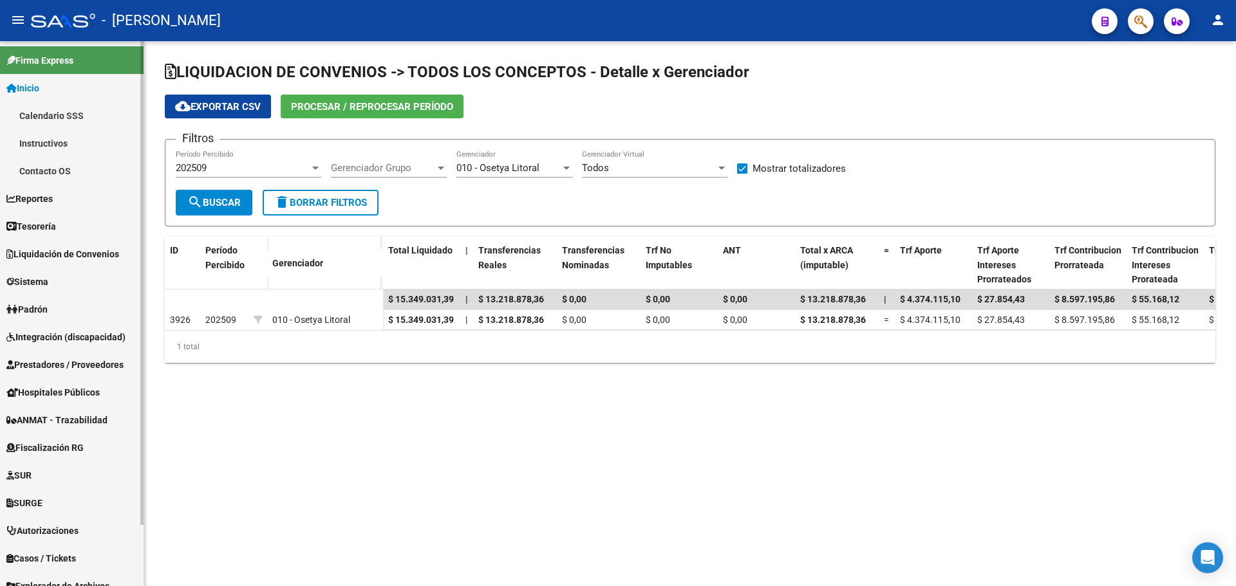
click at [93, 96] on link "Inicio" at bounding box center [72, 88] width 144 height 28
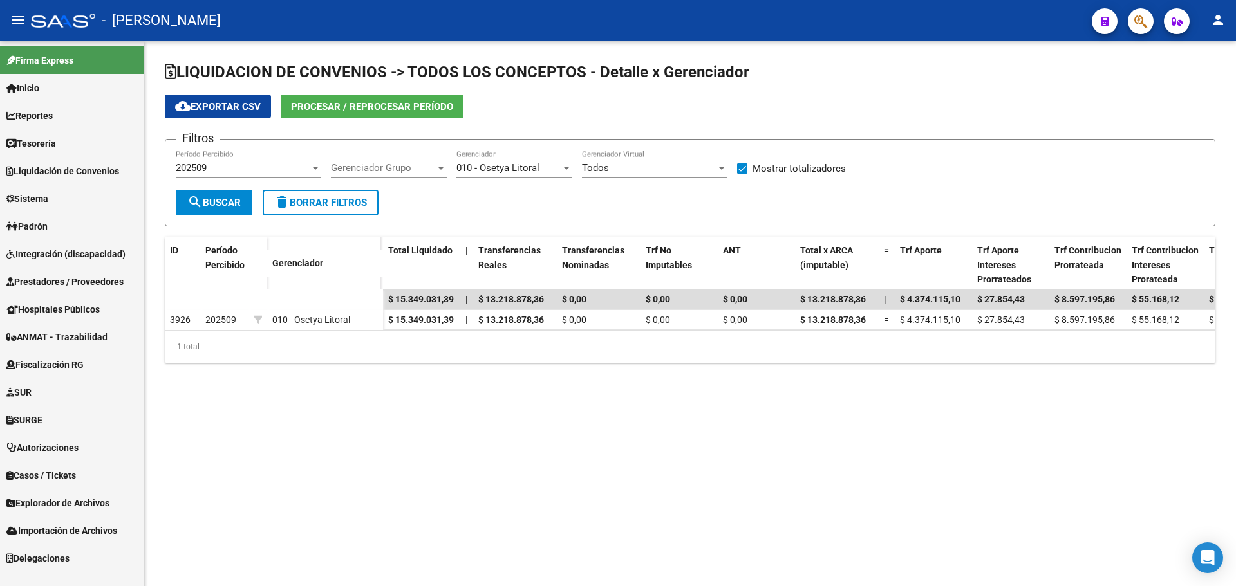
click at [93, 109] on link "Reportes" at bounding box center [72, 116] width 144 height 28
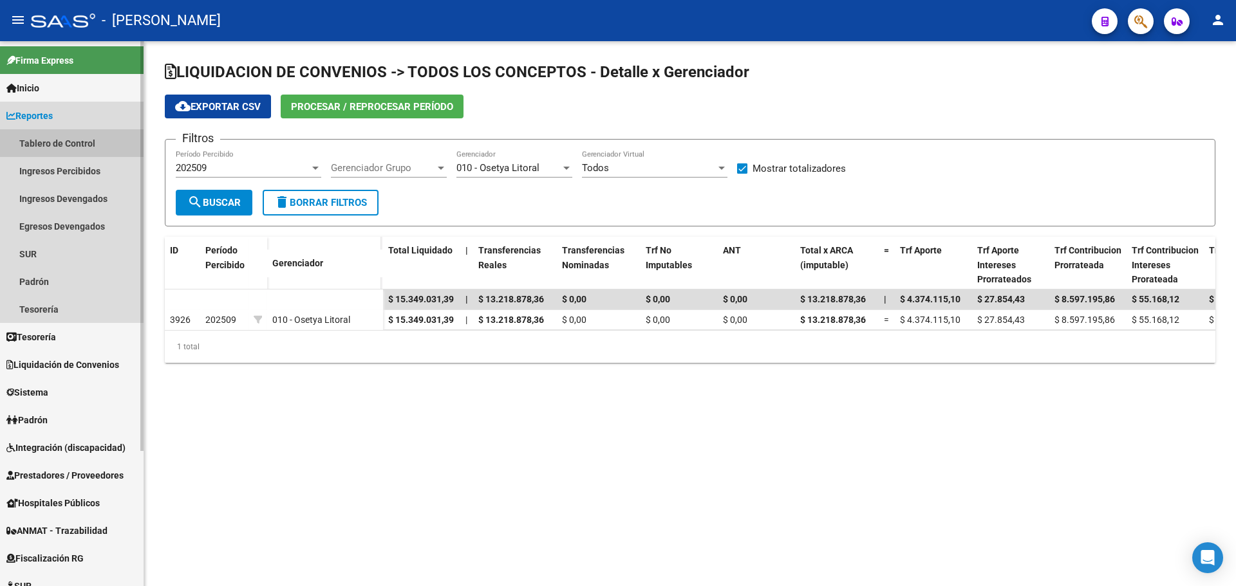
click at [106, 145] on link "Tablero de Control" at bounding box center [72, 143] width 144 height 28
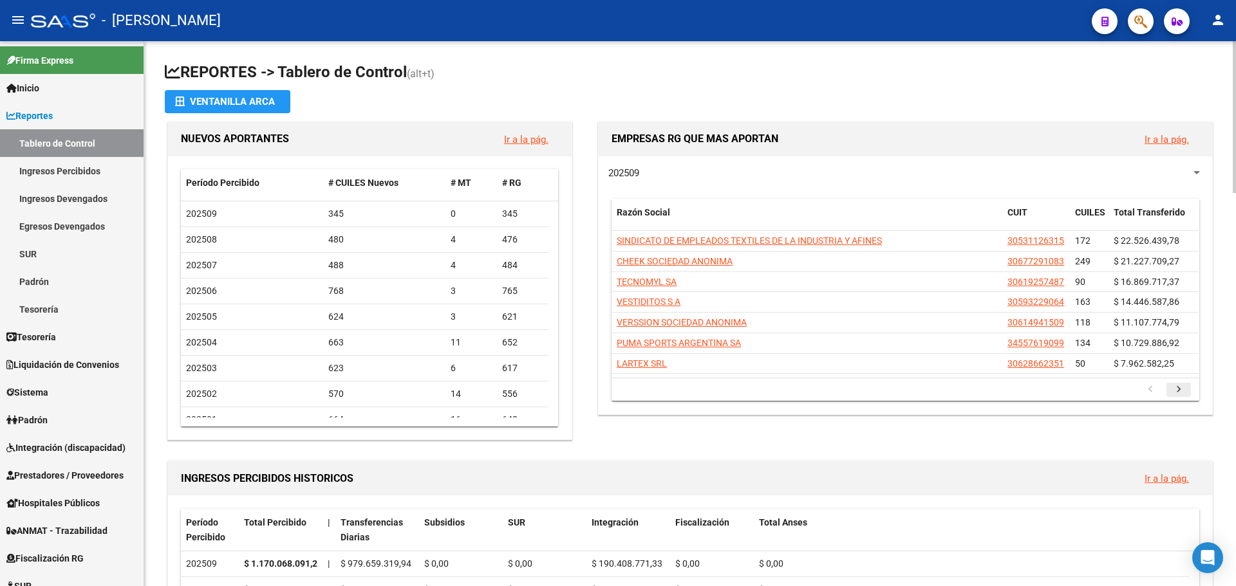
click at [1184, 389] on icon "go to next page" at bounding box center [1178, 391] width 17 height 15
click at [1180, 391] on icon "go to next page" at bounding box center [1178, 391] width 17 height 15
click at [1180, 390] on icon "go to next page" at bounding box center [1178, 391] width 17 height 15
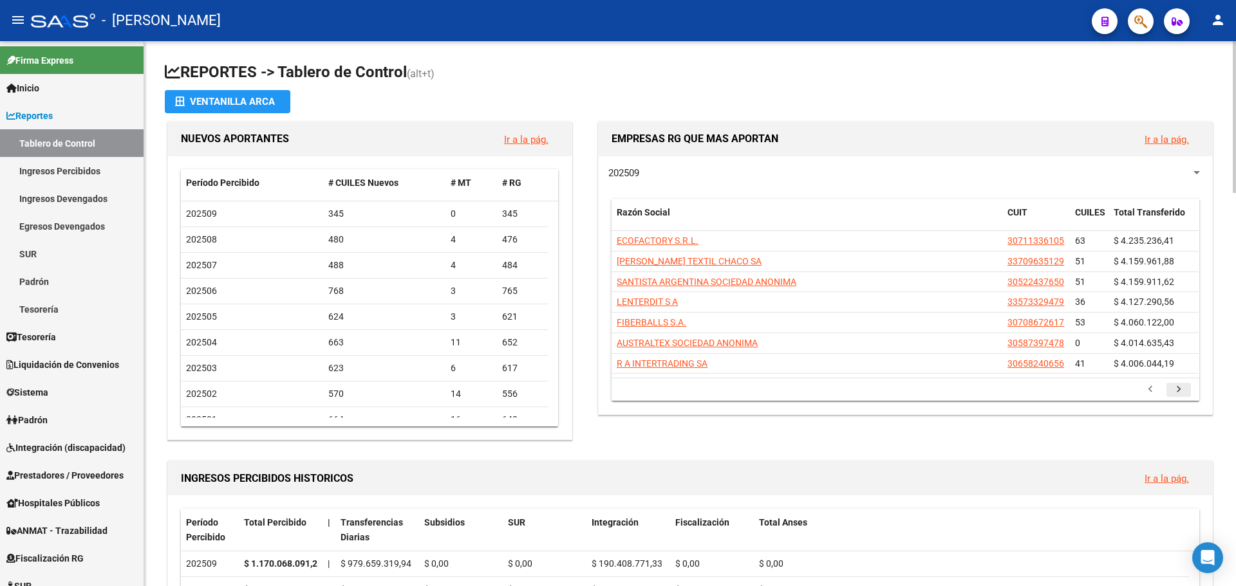
click at [1179, 384] on icon "go to next page" at bounding box center [1178, 391] width 17 height 15
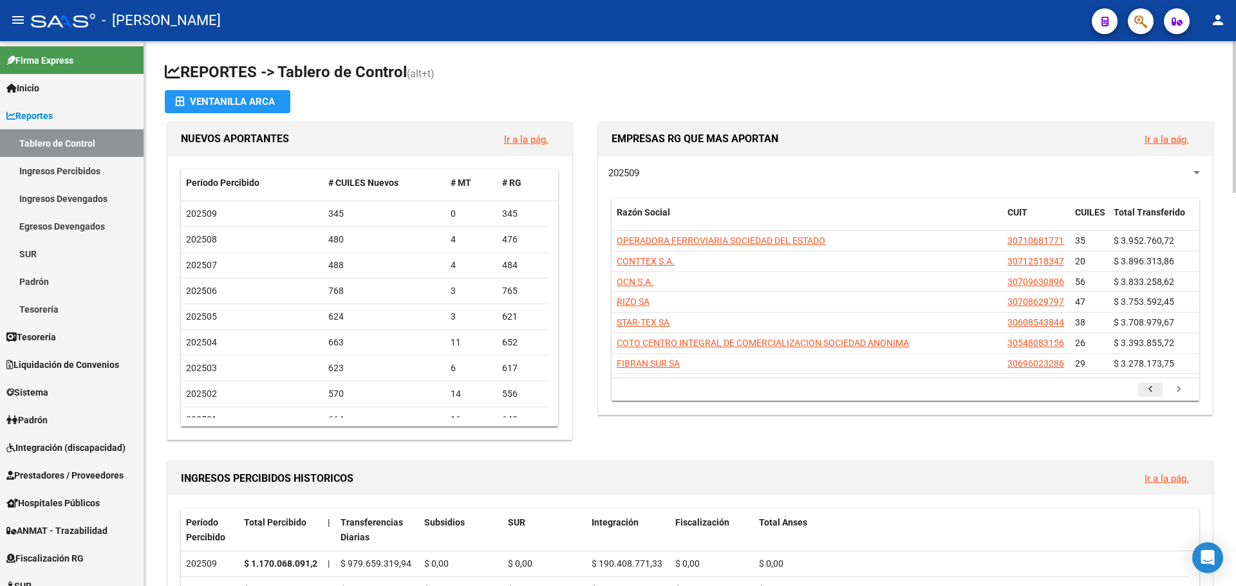
click at [1148, 386] on icon "go to previous page" at bounding box center [1150, 391] width 17 height 15
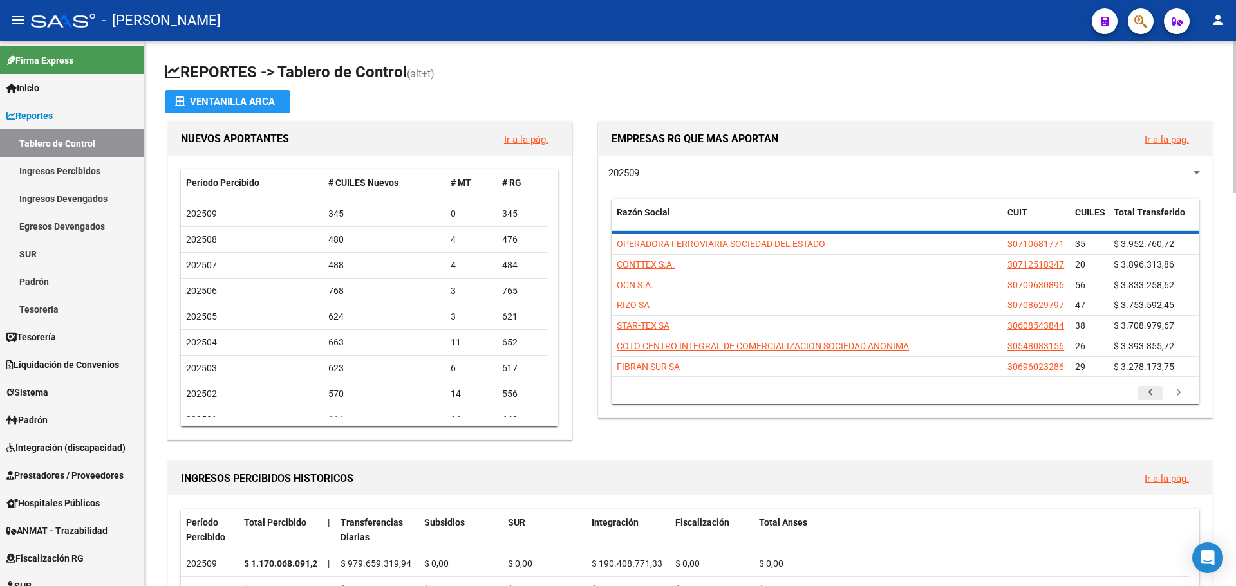
click at [1148, 387] on icon "go to previous page" at bounding box center [1150, 394] width 17 height 15
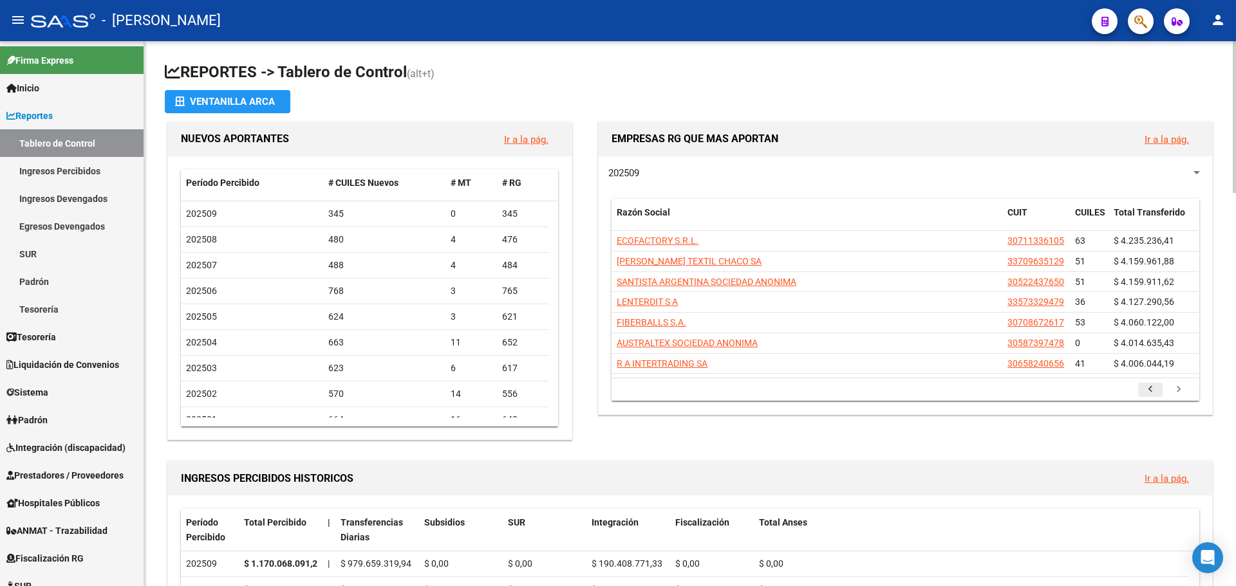
click at [1148, 386] on icon "go to previous page" at bounding box center [1150, 391] width 17 height 15
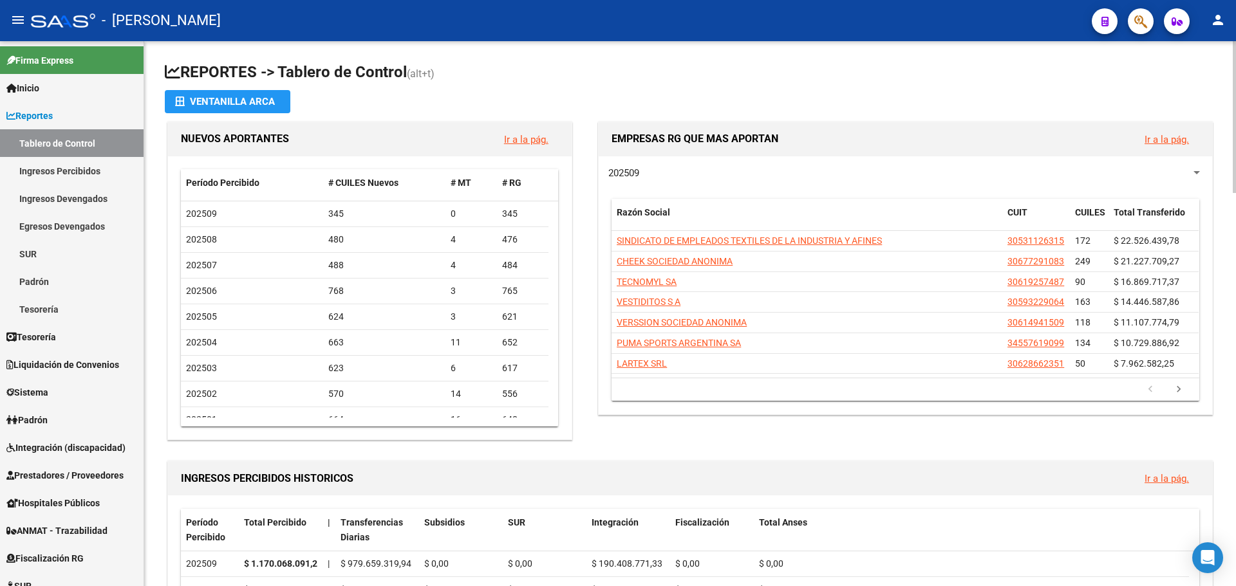
click at [1148, 386] on icon "go to previous page" at bounding box center [1150, 391] width 17 height 15
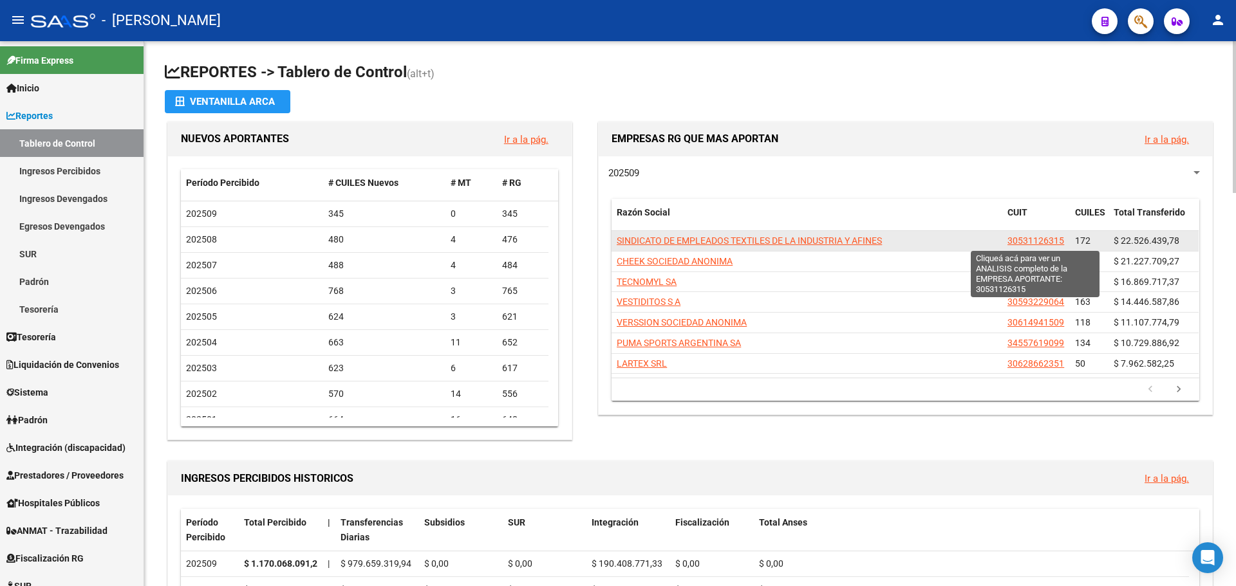
click at [1050, 241] on span "30531126315" at bounding box center [1035, 241] width 57 height 10
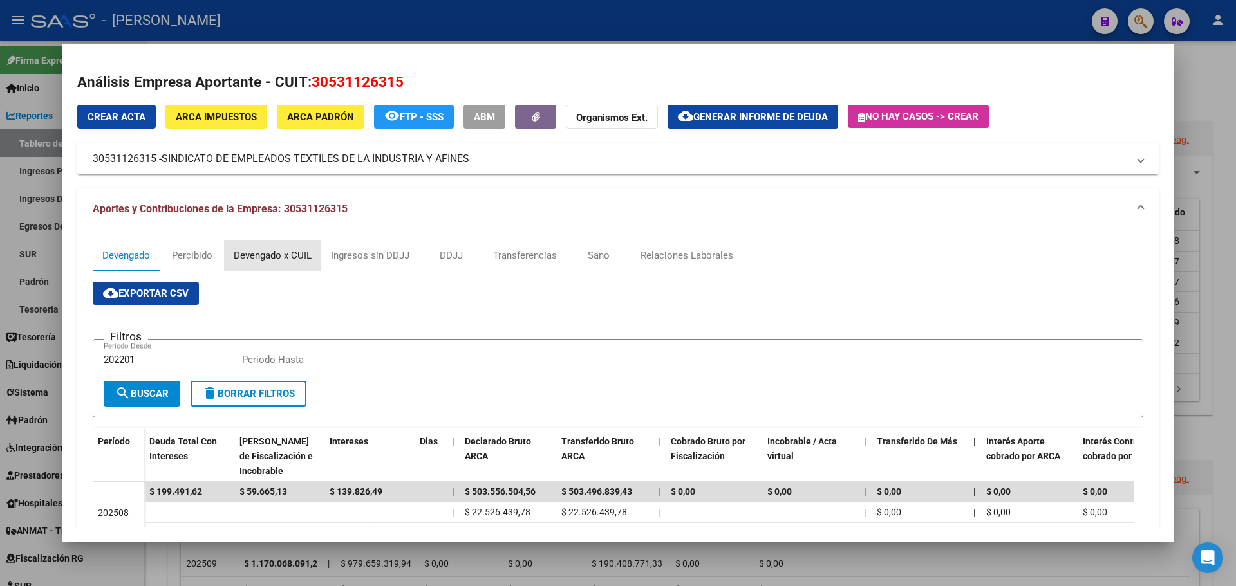
click at [267, 258] on div "Devengado x CUIL" at bounding box center [273, 255] width 78 height 14
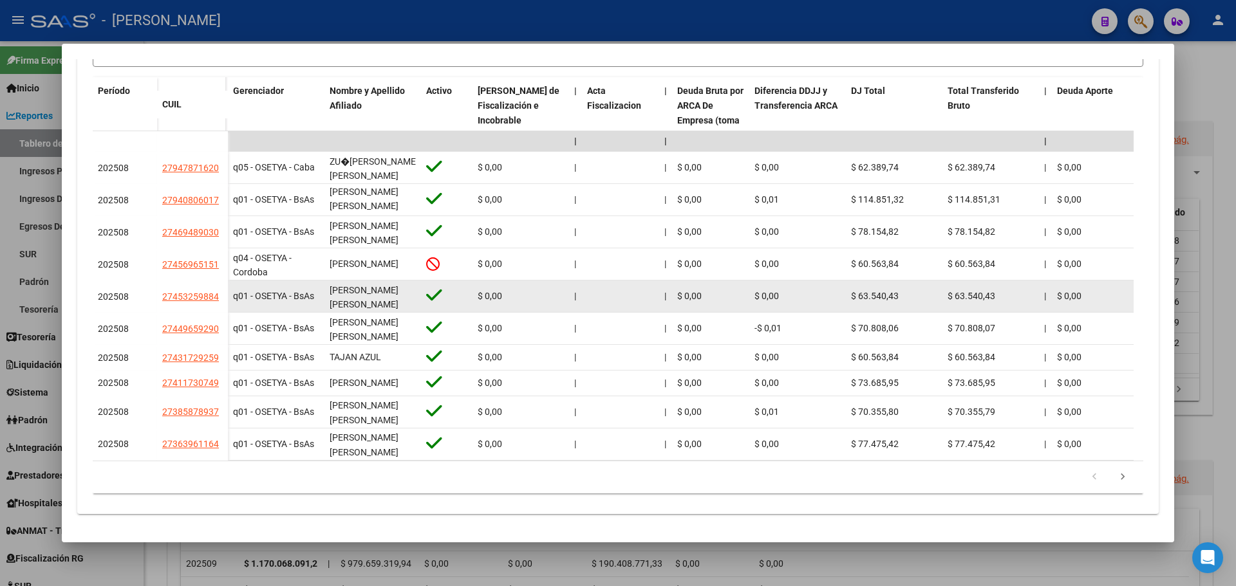
scroll to position [363, 0]
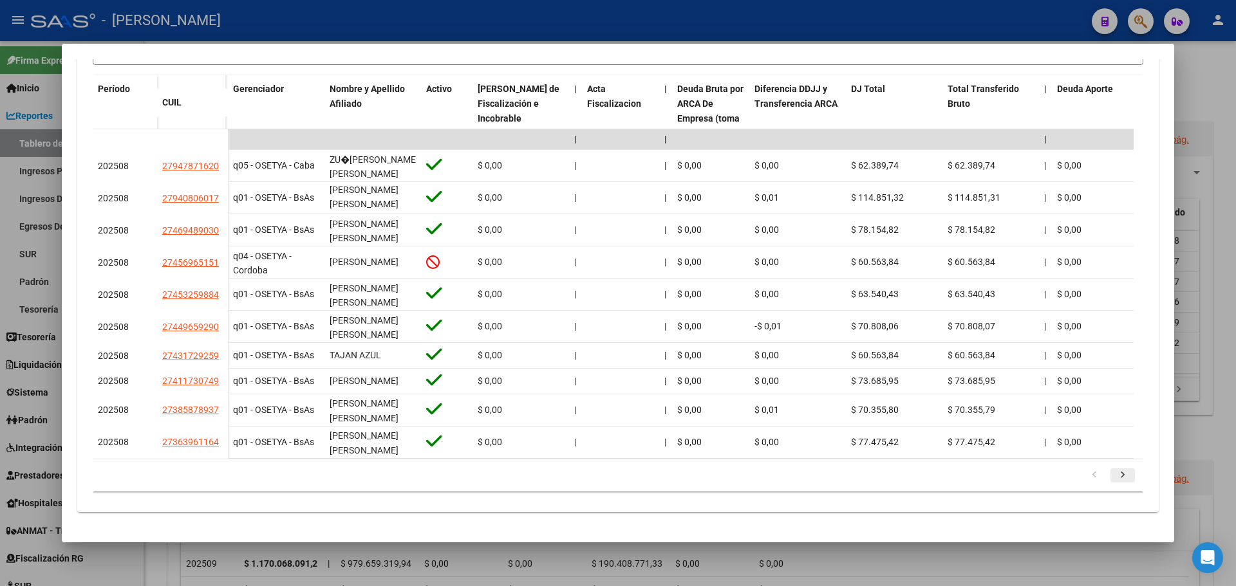
click at [1117, 475] on icon "go to next page" at bounding box center [1122, 476] width 17 height 15
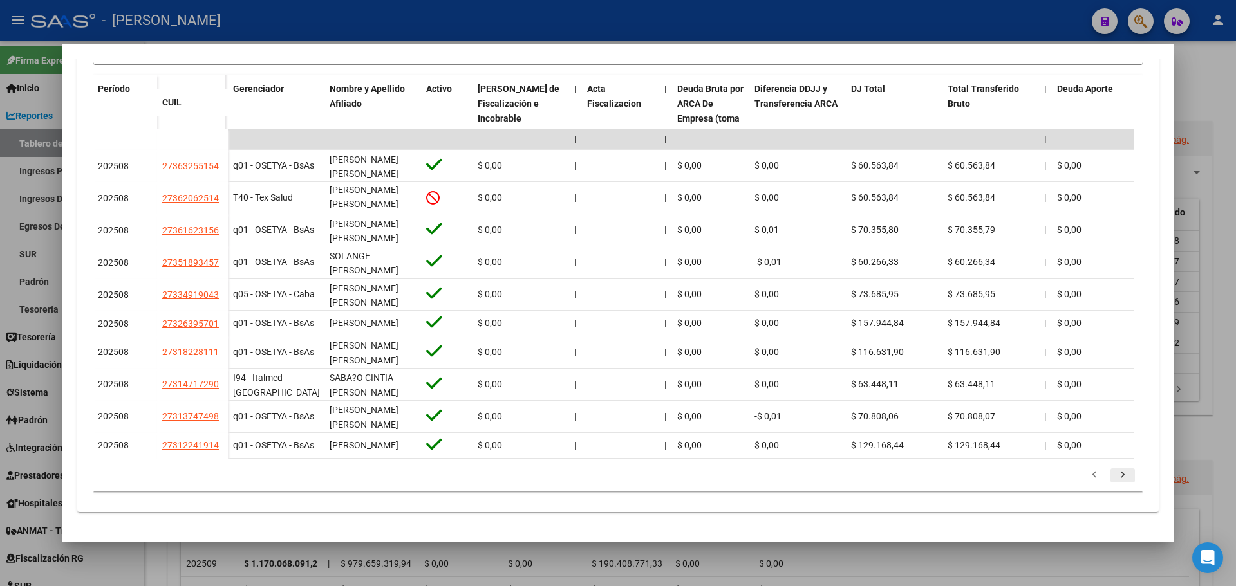
click at [1116, 481] on icon "go to next page" at bounding box center [1122, 476] width 17 height 15
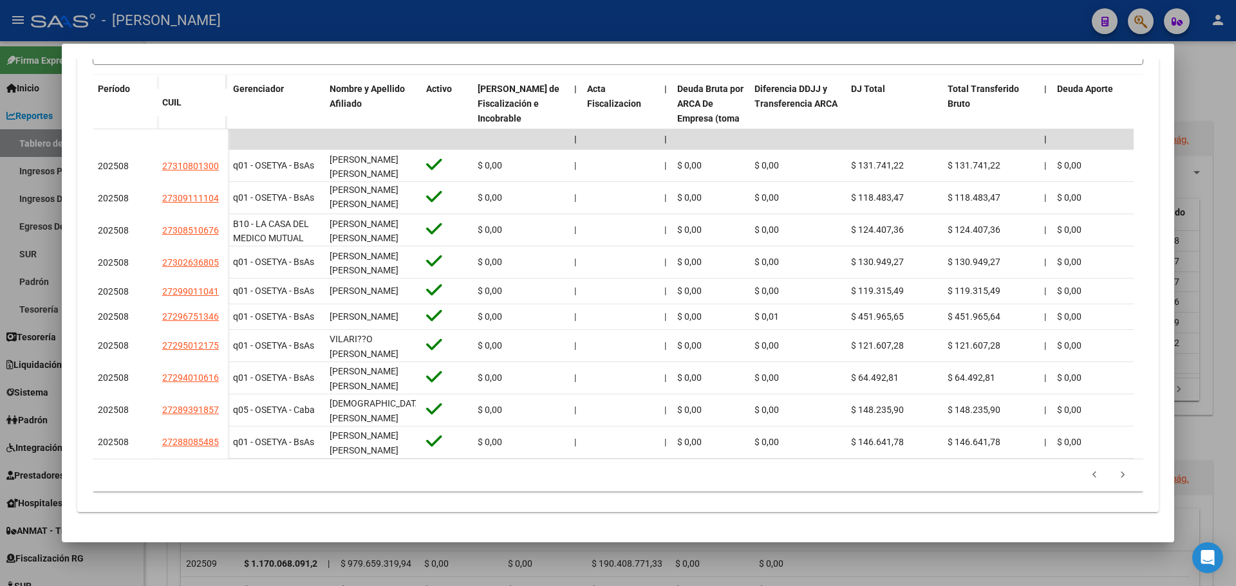
click at [1213, 76] on div at bounding box center [618, 293] width 1236 height 586
